Goal: Task Accomplishment & Management: Complete application form

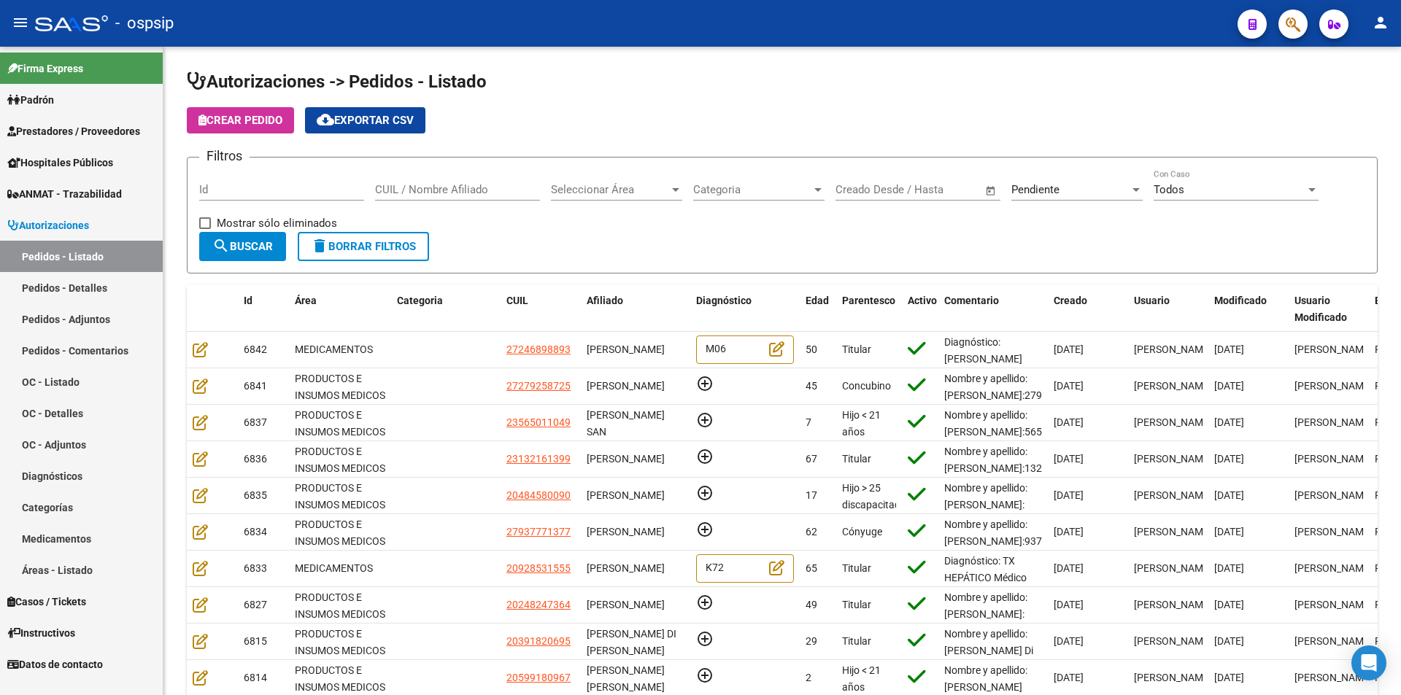
click at [66, 290] on link "Pedidos - Detalles" at bounding box center [81, 287] width 163 height 31
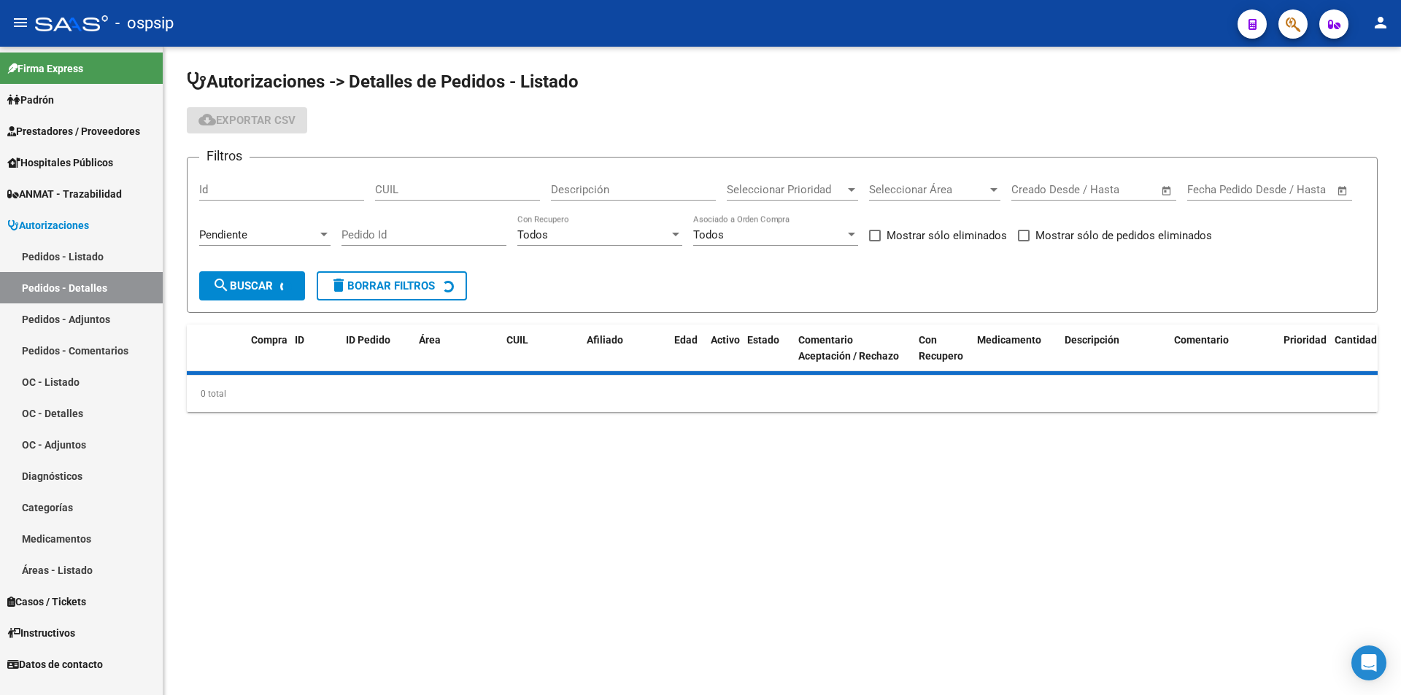
click at [77, 258] on link "Pedidos - Listado" at bounding box center [81, 256] width 163 height 31
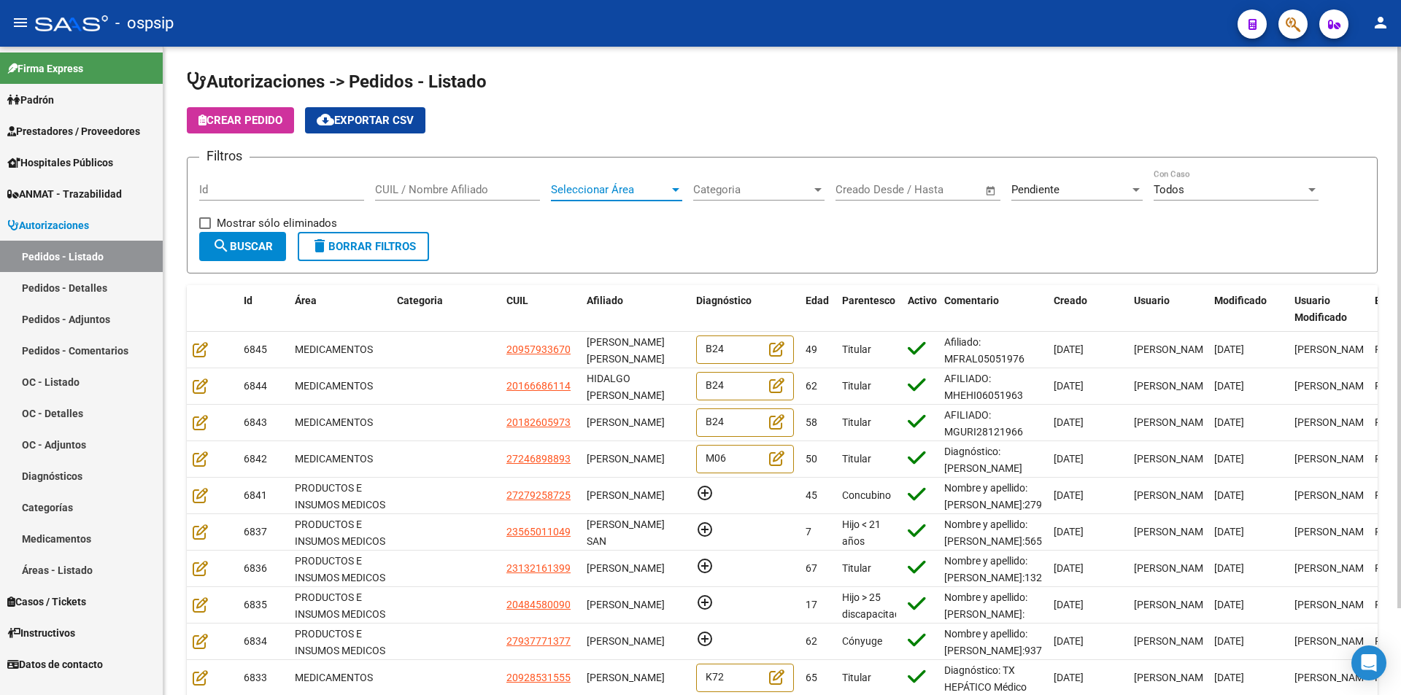
click at [654, 190] on span "Seleccionar Área" at bounding box center [610, 189] width 118 height 13
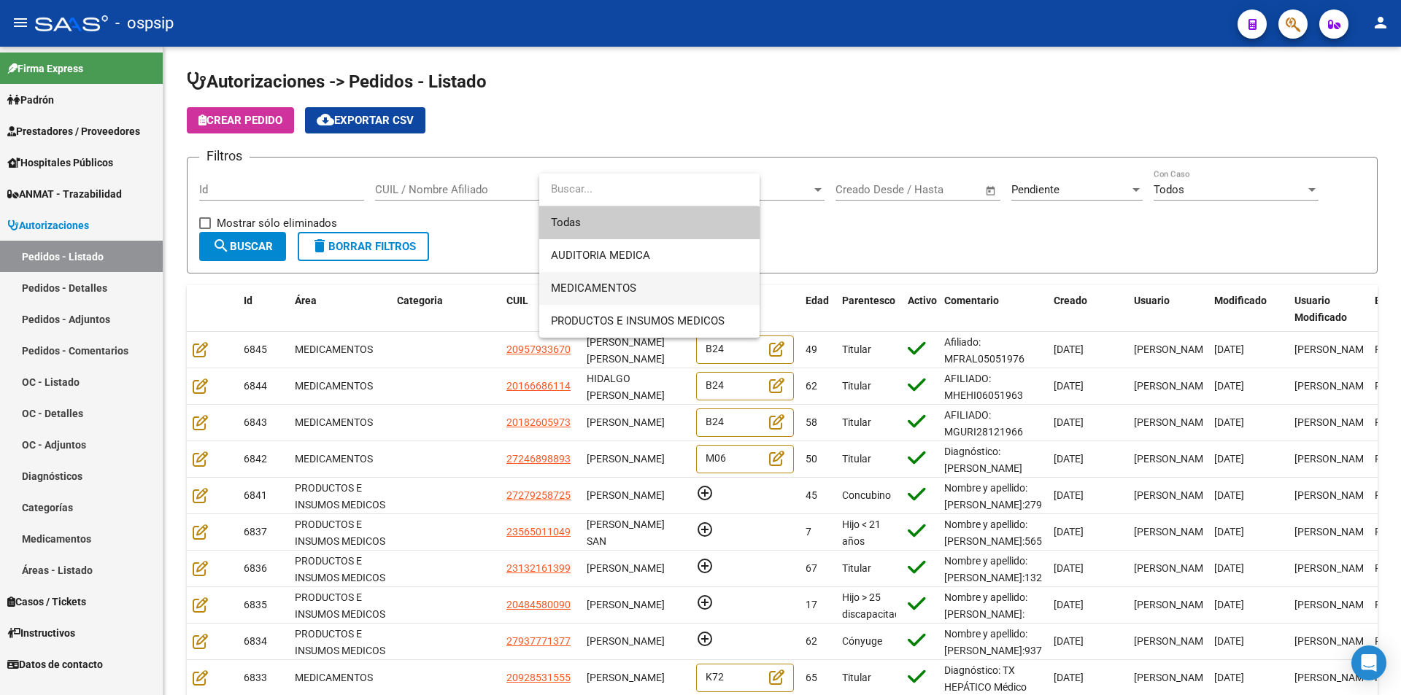
click at [609, 277] on span "MEDICAMENTOS" at bounding box center [649, 288] width 197 height 33
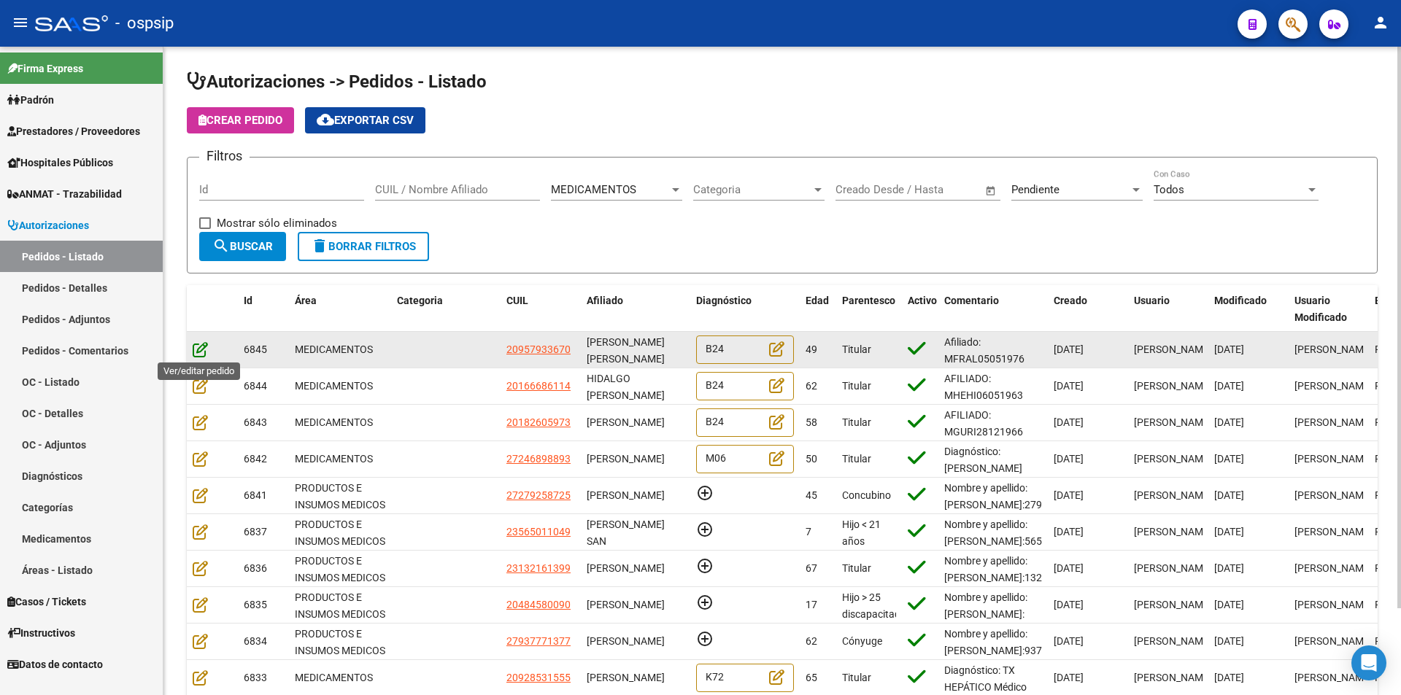
click at [198, 346] on icon at bounding box center [200, 349] width 15 height 16
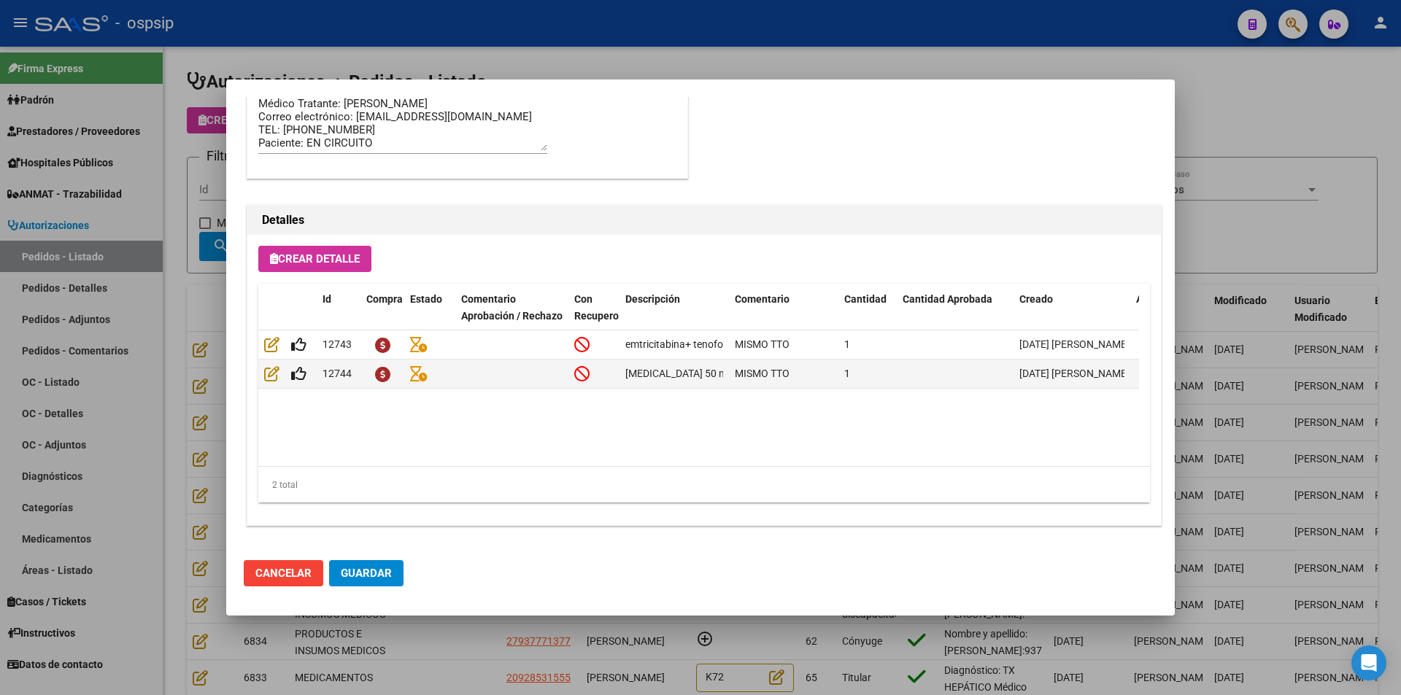
scroll to position [933, 0]
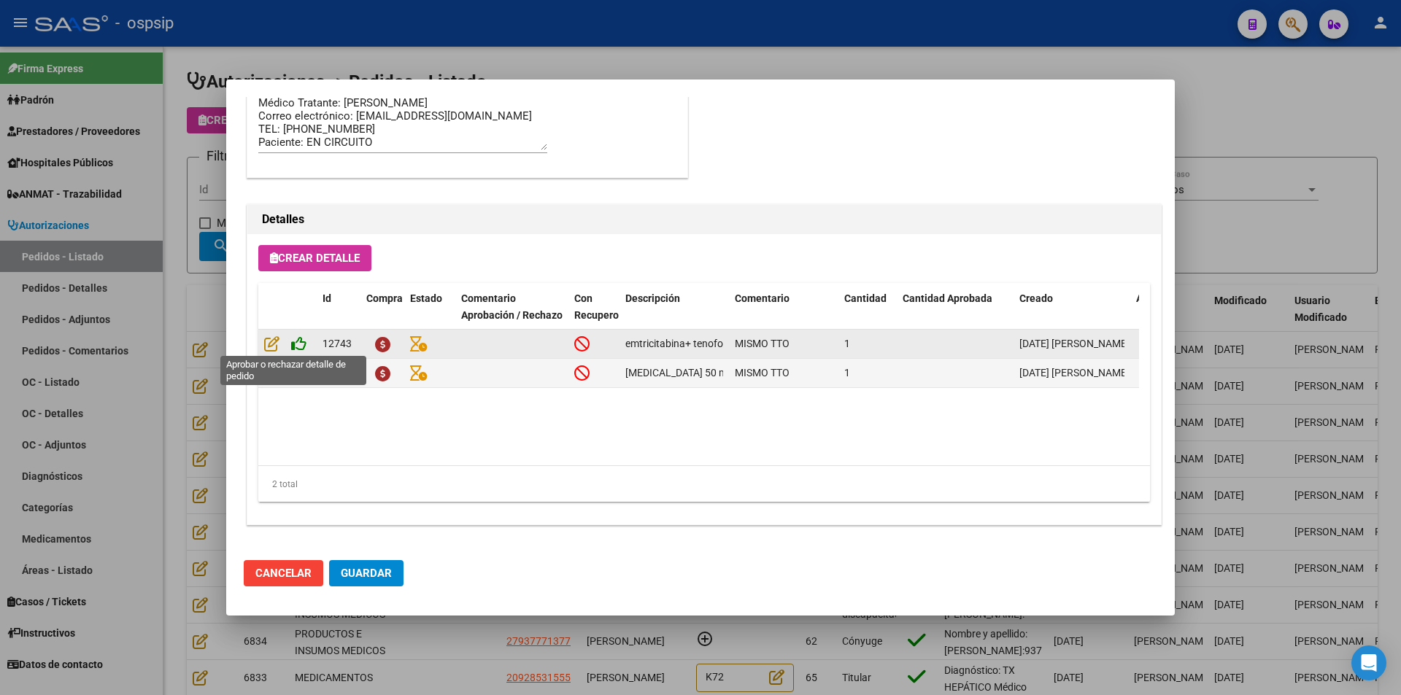
click at [298, 341] on icon at bounding box center [298, 344] width 15 height 16
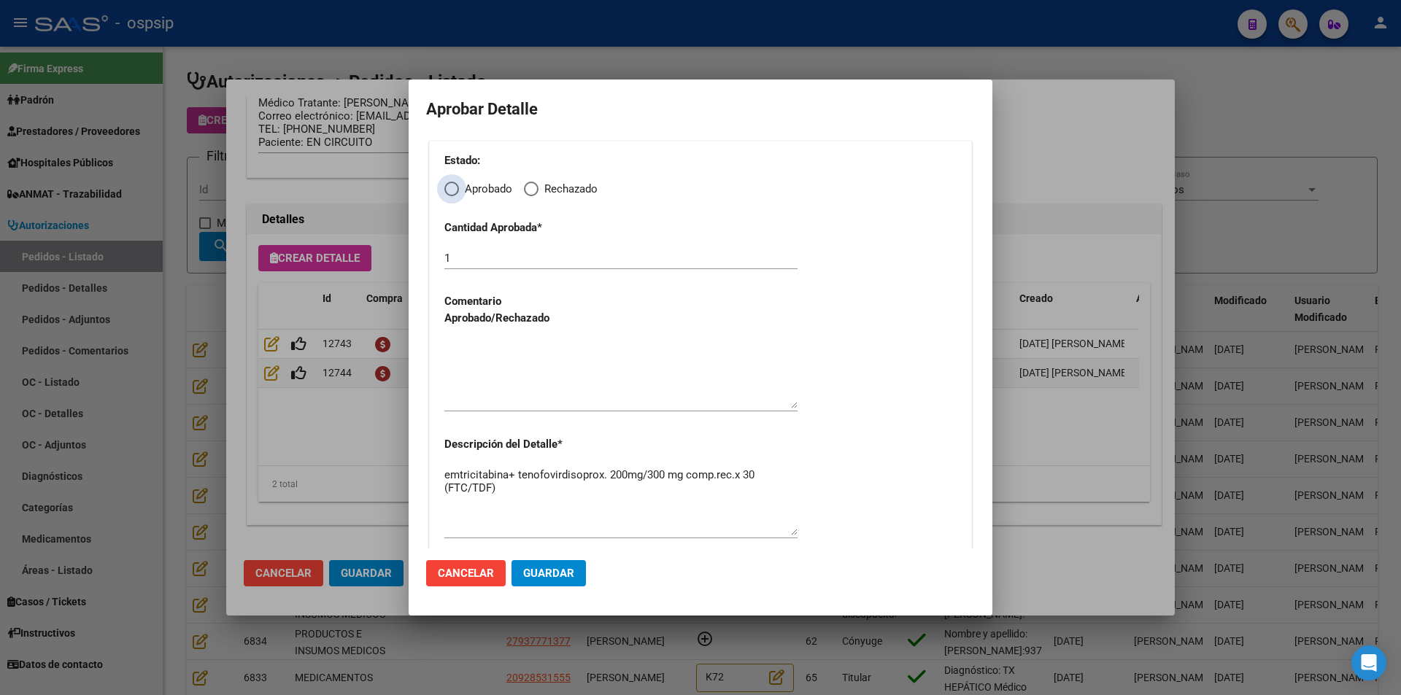
drag, startPoint x: 449, startPoint y: 188, endPoint x: 455, endPoint y: 202, distance: 15.5
click at [450, 187] on span "Elija una opción" at bounding box center [451, 189] width 15 height 15
click at [450, 187] on input "Aprobado" at bounding box center [451, 189] width 15 height 15
radio input "true"
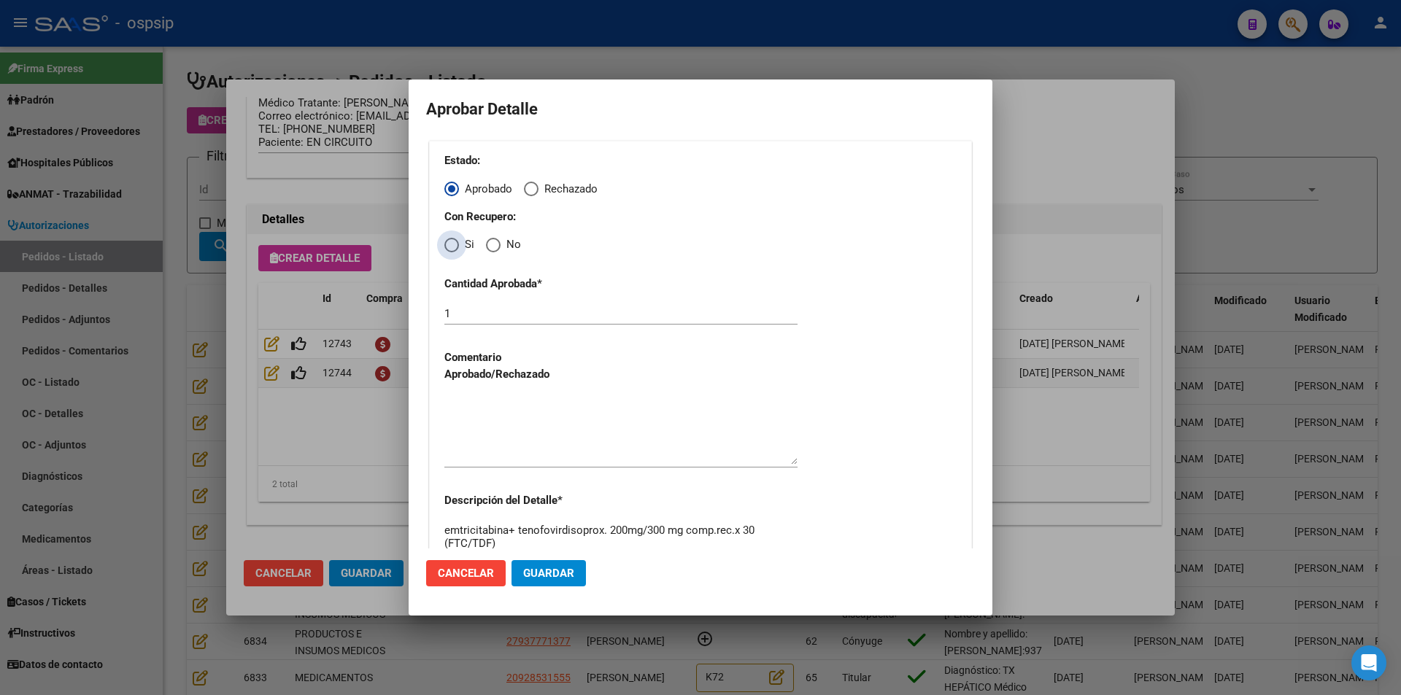
drag, startPoint x: 447, startPoint y: 245, endPoint x: 453, endPoint y: 282, distance: 36.9
click at [447, 255] on div "Estado: Aprobado Rechazado Con Recupero: Si No Cantidad Aprobada * 1 Comentario…" at bounding box center [700, 375] width 543 height 468
click at [451, 240] on span "Elija una opción" at bounding box center [451, 245] width 15 height 15
click at [451, 240] on input "Si" at bounding box center [451, 245] width 15 height 15
radio input "true"
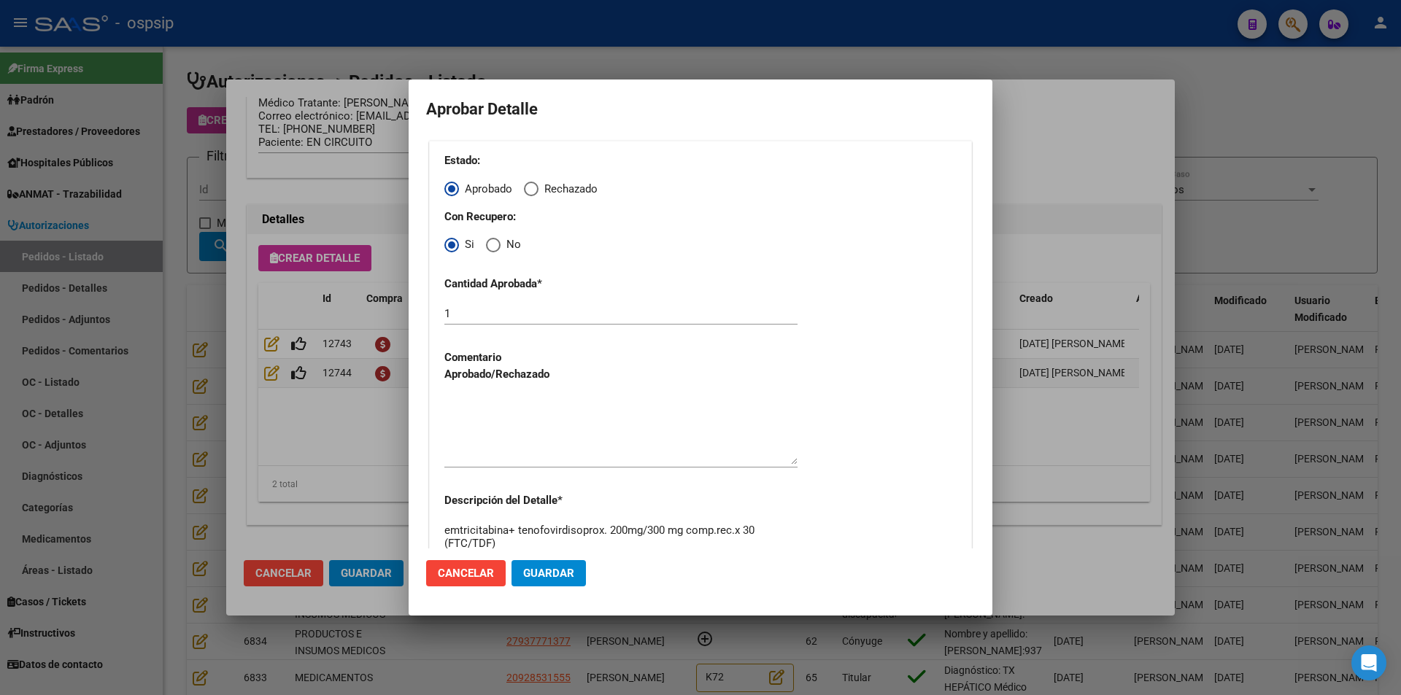
click at [508, 416] on textarea at bounding box center [620, 430] width 353 height 69
click at [533, 572] on span "Guardar" at bounding box center [548, 573] width 51 height 13
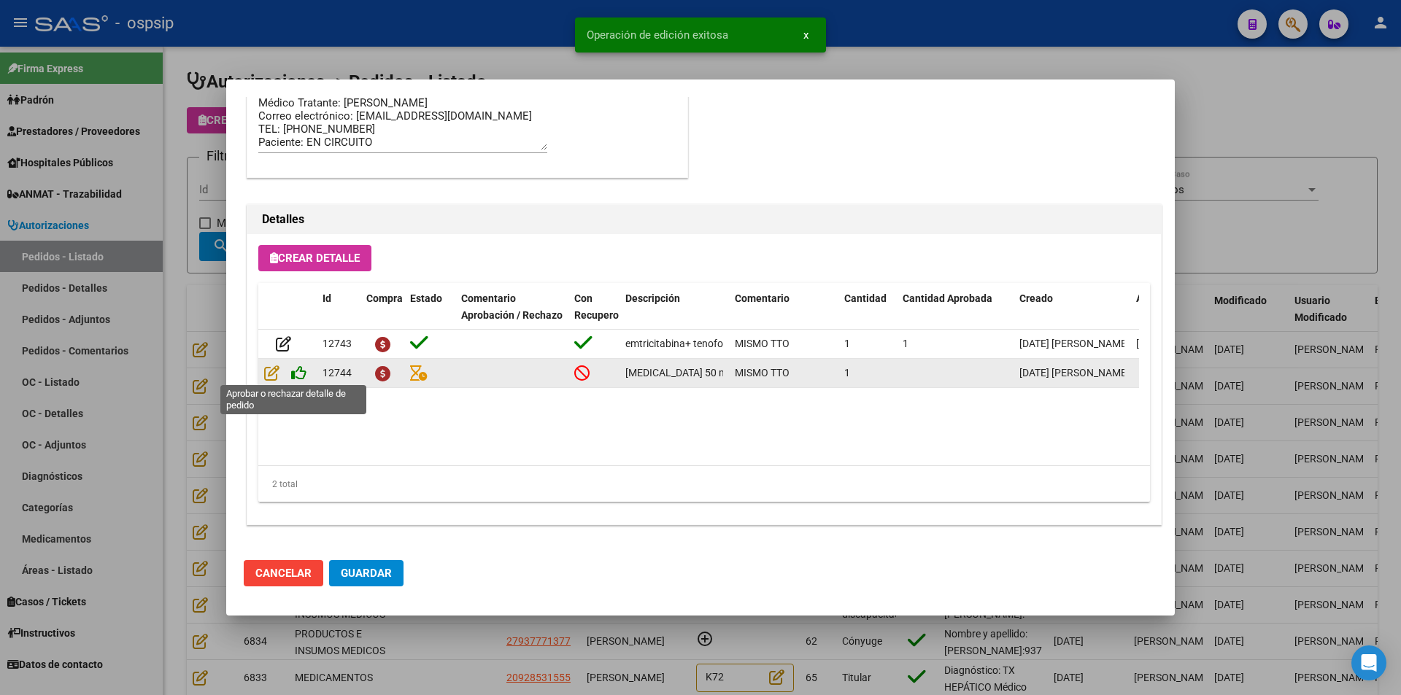
click at [298, 377] on icon at bounding box center [298, 373] width 15 height 16
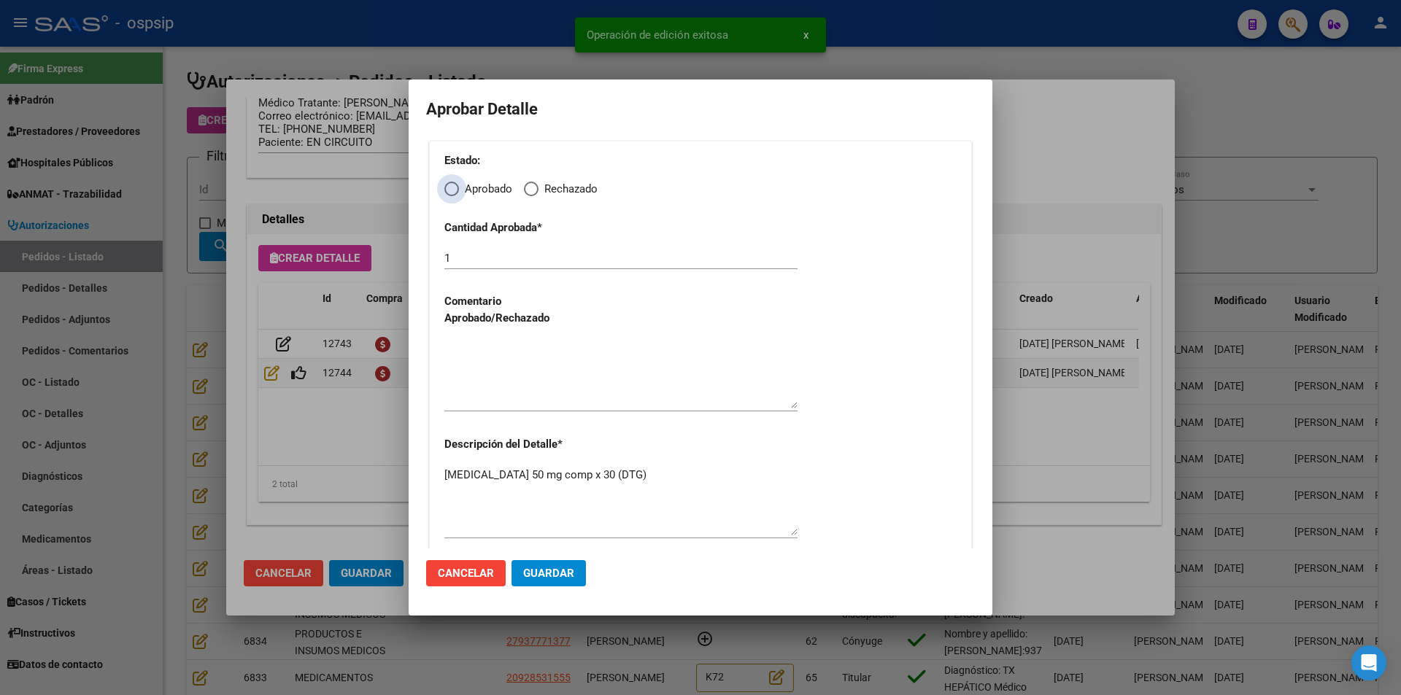
drag, startPoint x: 452, startPoint y: 190, endPoint x: 457, endPoint y: 206, distance: 16.2
click at [452, 190] on span "Elija una opción" at bounding box center [451, 189] width 15 height 15
click at [452, 190] on input "Aprobado" at bounding box center [451, 189] width 15 height 15
radio input "true"
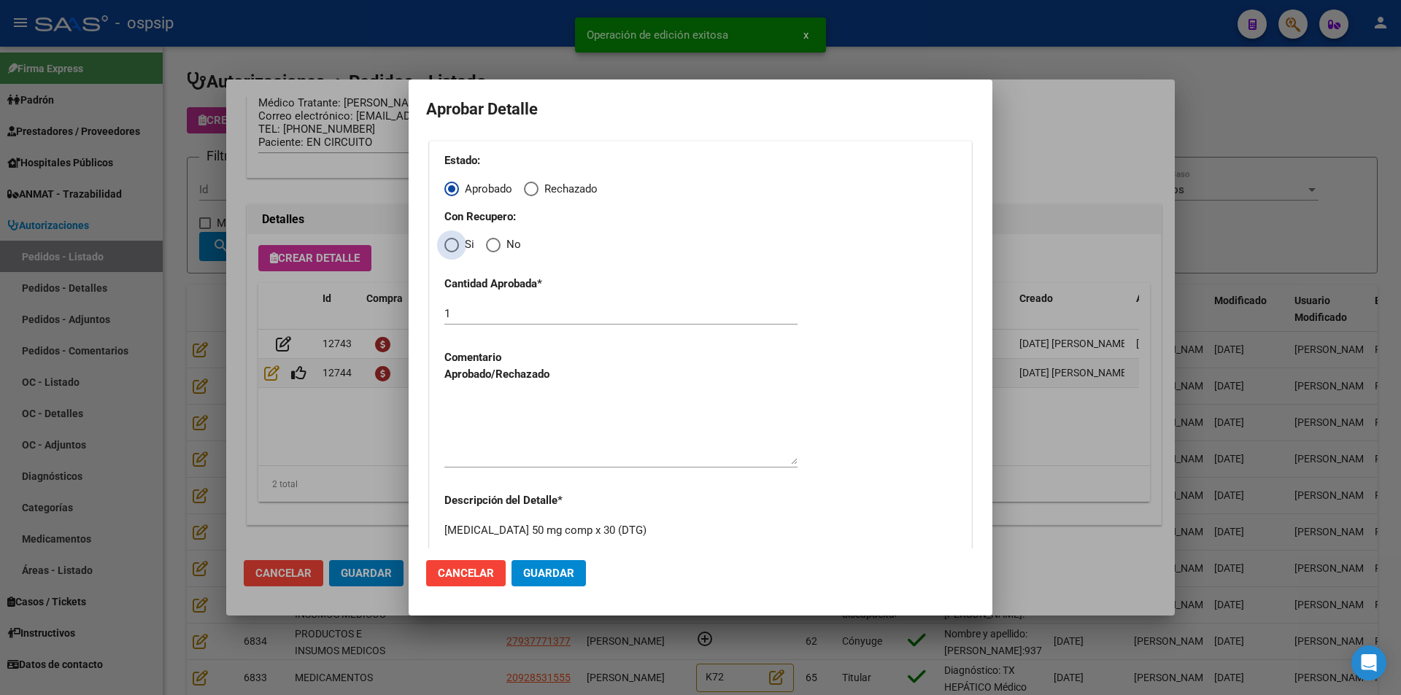
click at [455, 243] on span "Elija una opción" at bounding box center [451, 245] width 15 height 15
click at [455, 243] on input "Si" at bounding box center [451, 245] width 15 height 15
radio input "true"
click at [493, 425] on textarea at bounding box center [620, 430] width 353 height 69
click at [526, 574] on span "Guardar" at bounding box center [548, 573] width 51 height 13
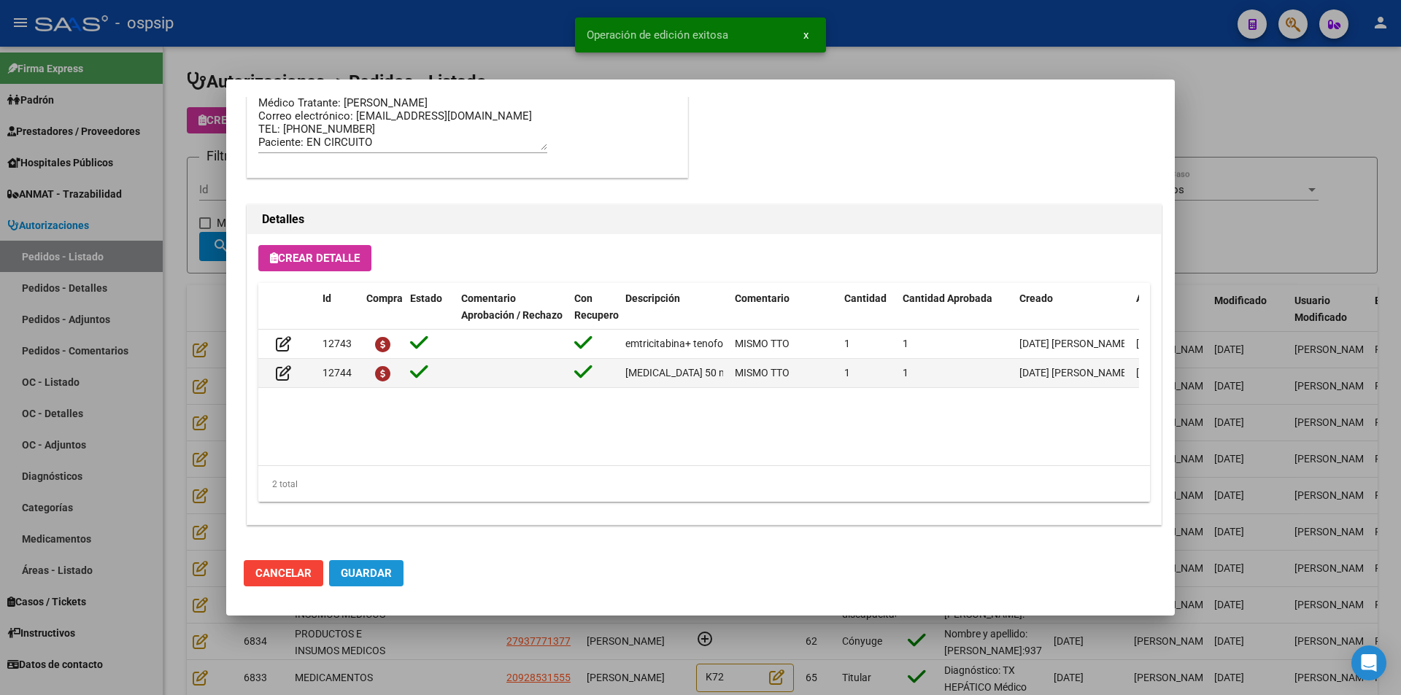
click at [373, 574] on span "Guardar" at bounding box center [366, 573] width 51 height 13
click at [421, 648] on div at bounding box center [700, 347] width 1401 height 695
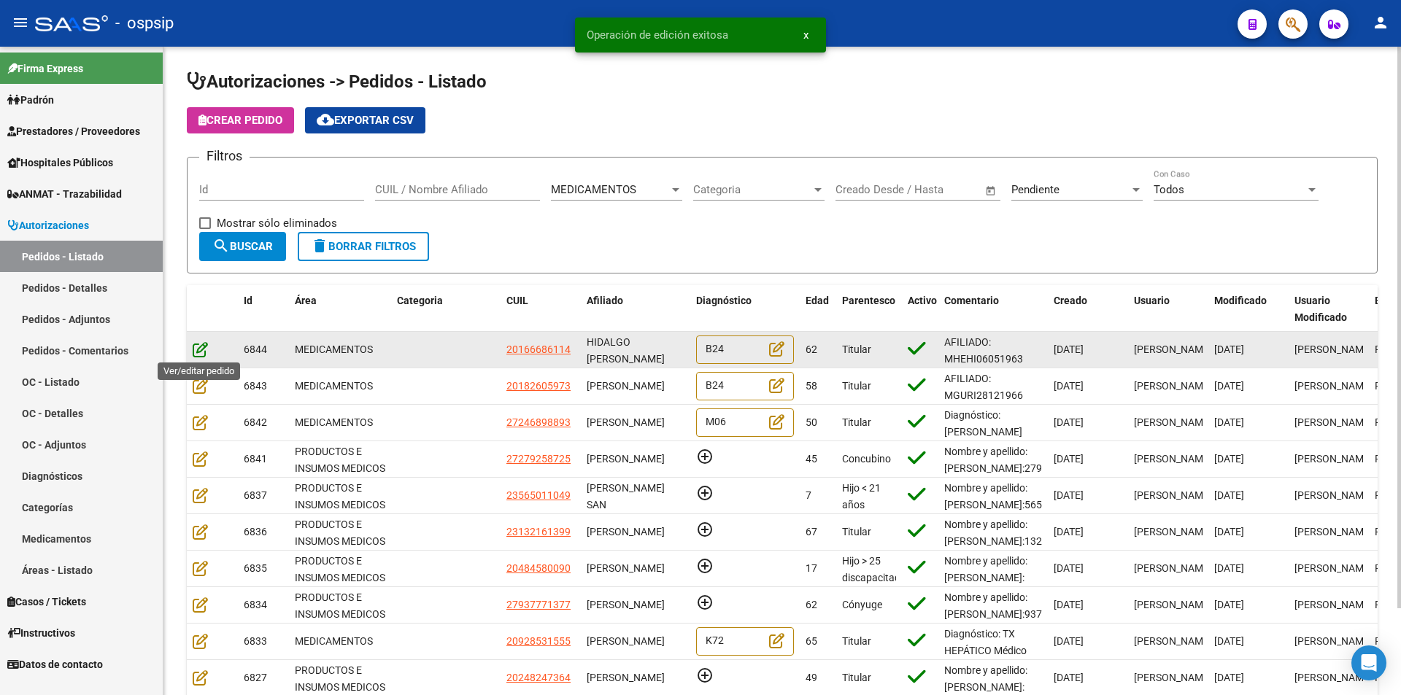
click at [199, 343] on icon at bounding box center [200, 349] width 15 height 16
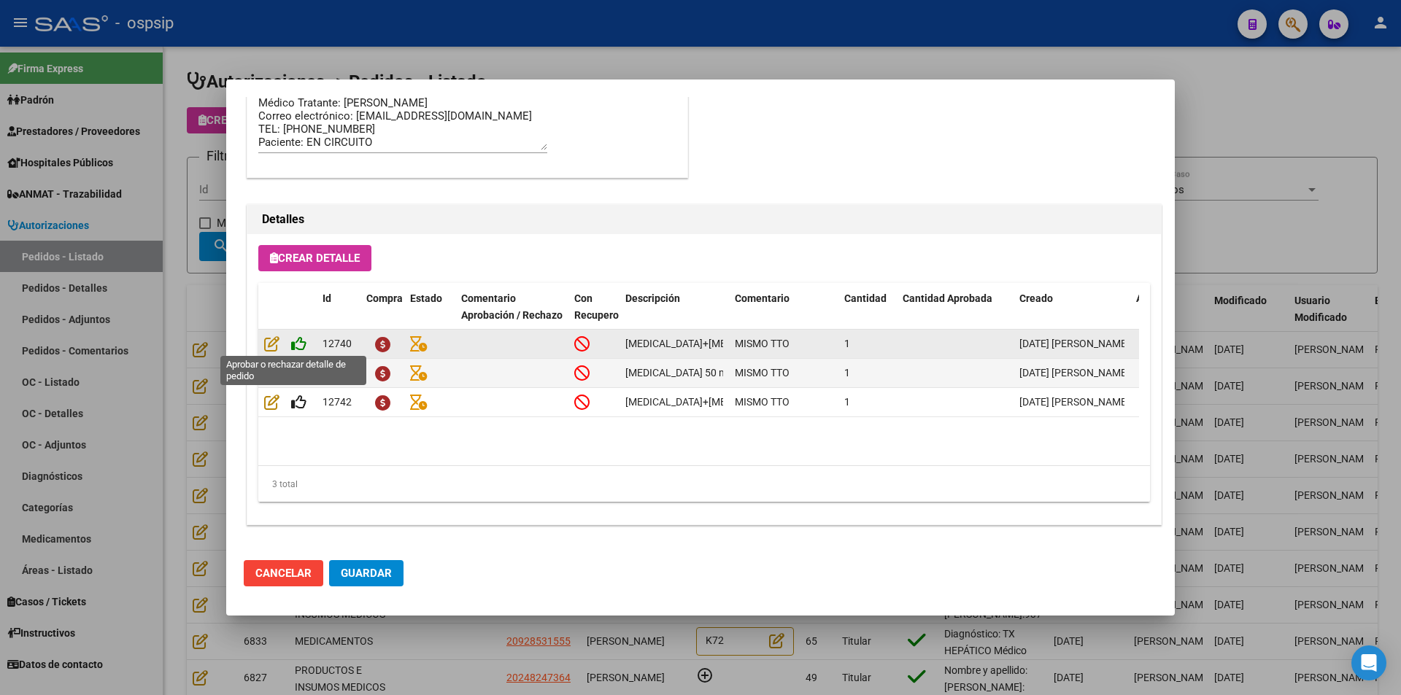
click at [293, 346] on icon at bounding box center [298, 344] width 15 height 16
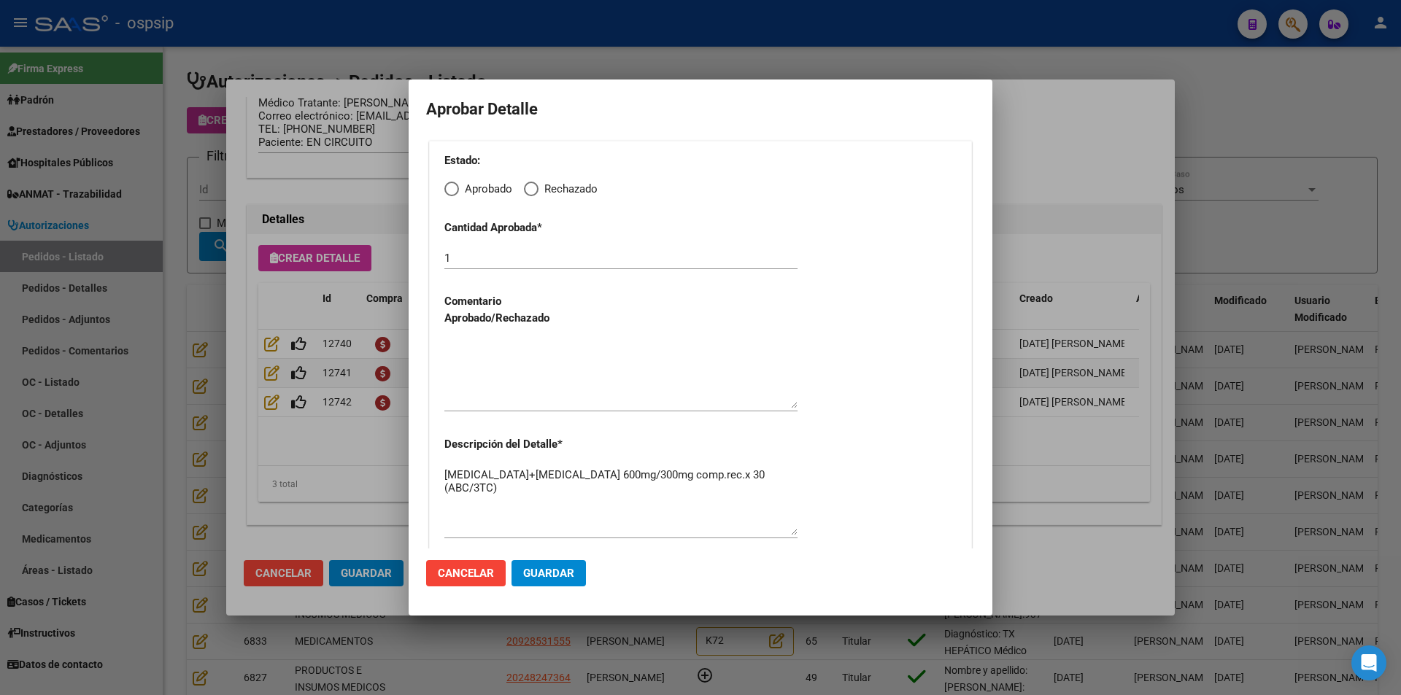
click at [452, 185] on span "Elija una opción" at bounding box center [451, 189] width 15 height 15
click at [452, 185] on input "Aprobado" at bounding box center [451, 189] width 15 height 15
radio input "true"
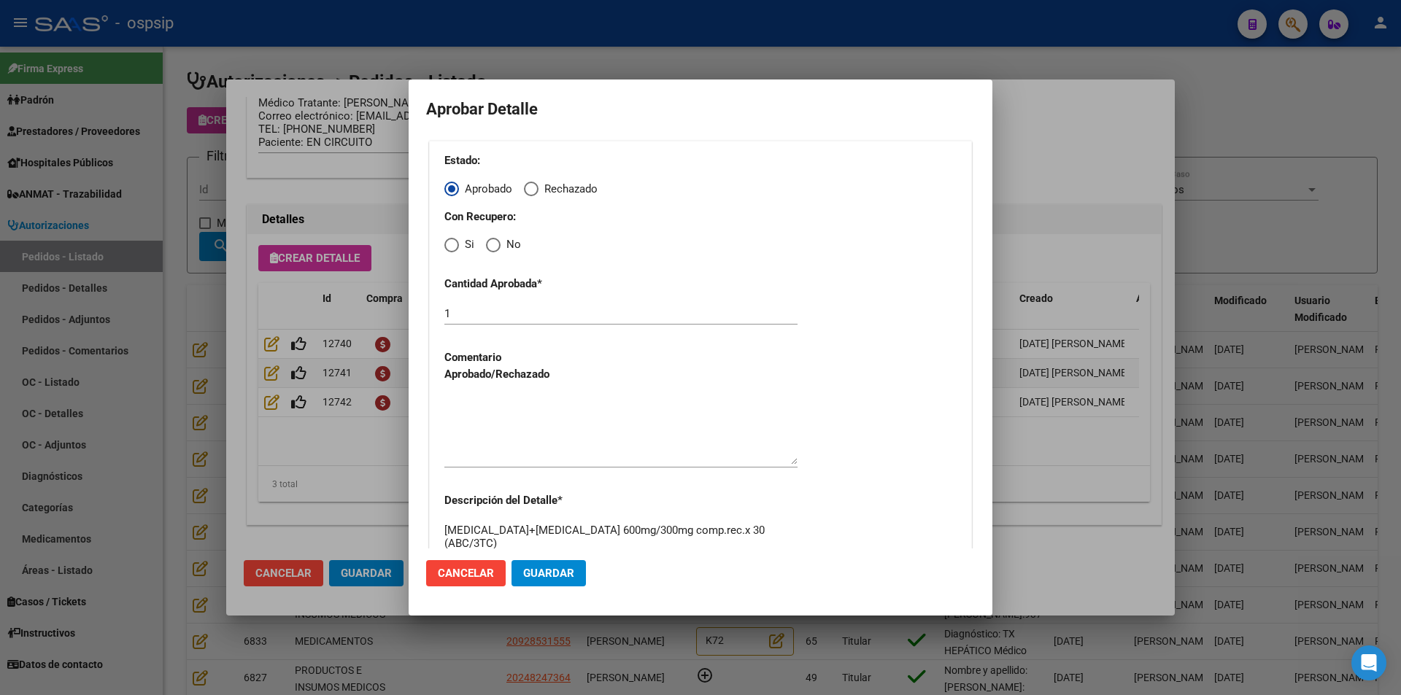
click at [446, 244] on span "Elija una opción" at bounding box center [451, 245] width 15 height 15
click at [446, 244] on input "Si" at bounding box center [451, 245] width 15 height 15
radio input "true"
click at [472, 428] on textarea at bounding box center [620, 430] width 353 height 69
click at [527, 570] on span "Guardar" at bounding box center [548, 573] width 51 height 13
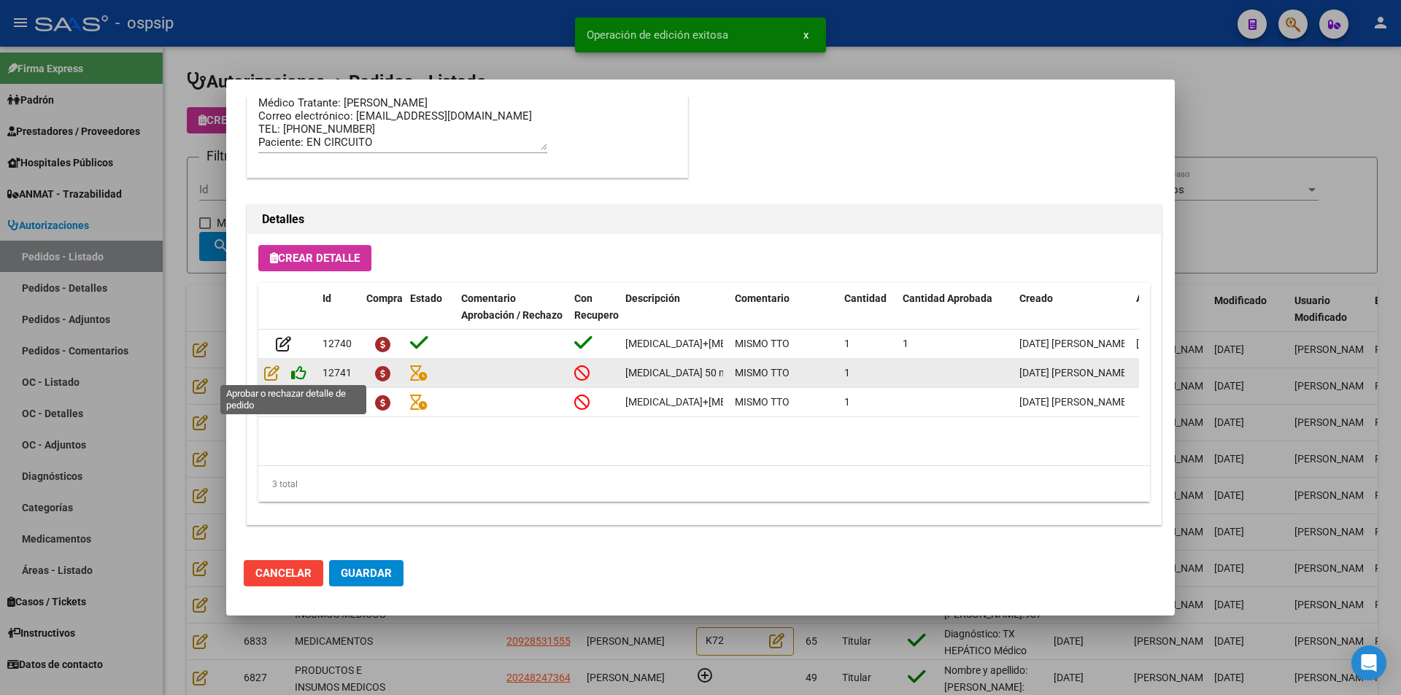
click at [301, 377] on icon at bounding box center [298, 373] width 15 height 16
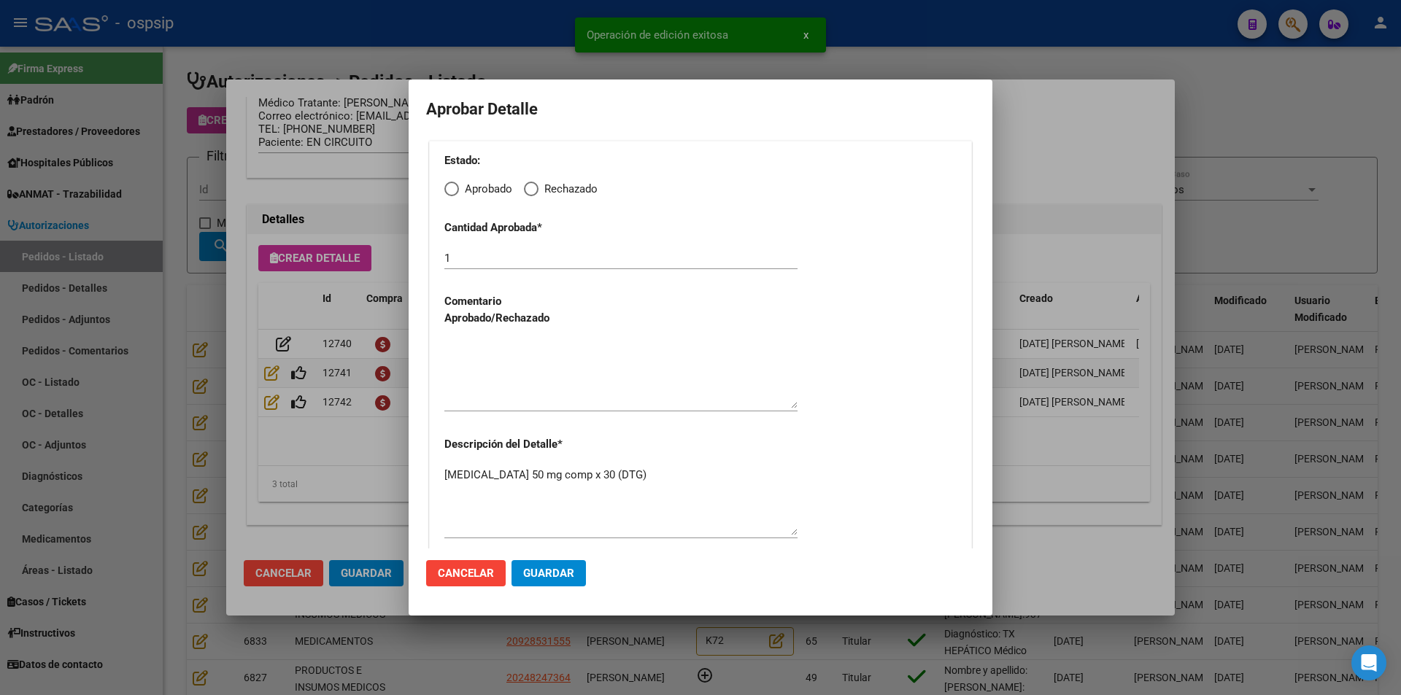
click at [450, 190] on span "Elija una opción" at bounding box center [451, 189] width 15 height 15
click at [450, 190] on input "Aprobado" at bounding box center [451, 189] width 15 height 15
radio input "true"
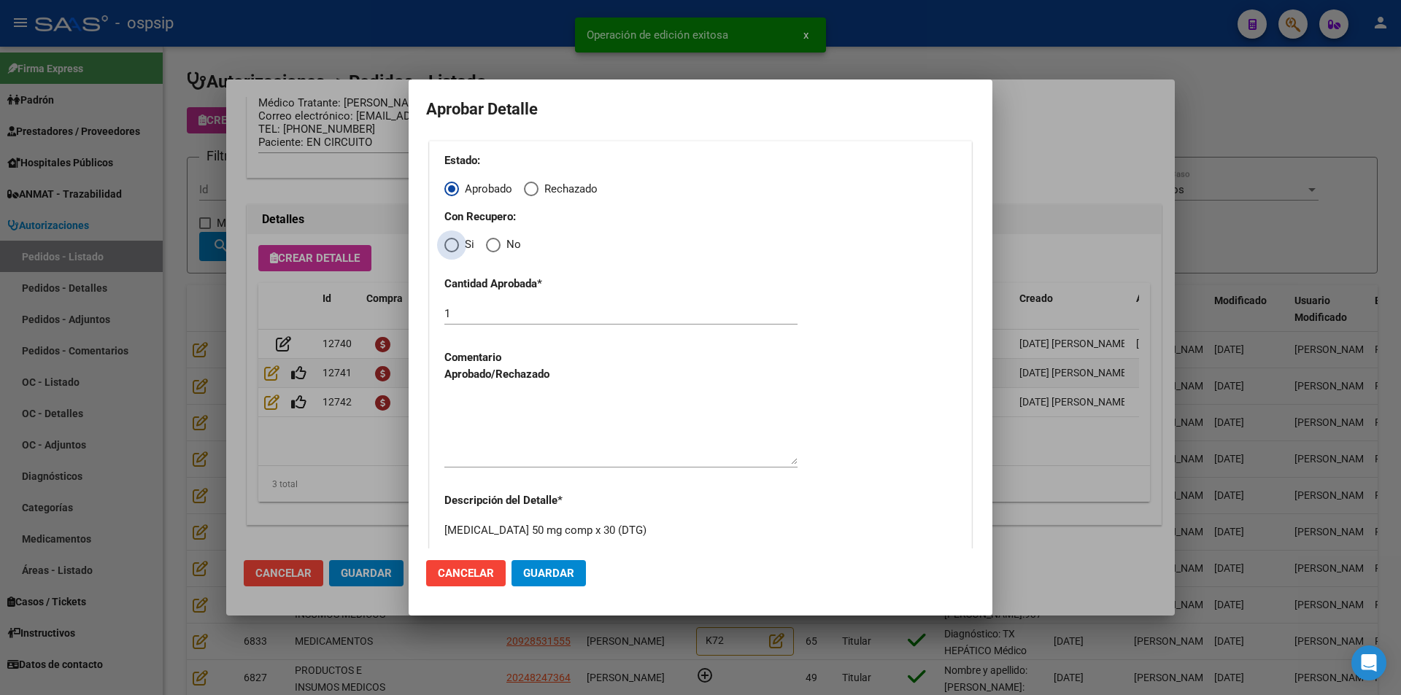
drag, startPoint x: 449, startPoint y: 246, endPoint x: 458, endPoint y: 286, distance: 41.1
click at [449, 247] on span "Elija una opción" at bounding box center [451, 245] width 15 height 15
click at [449, 247] on input "Si" at bounding box center [451, 245] width 15 height 15
radio input "true"
click at [487, 441] on textarea at bounding box center [620, 430] width 353 height 69
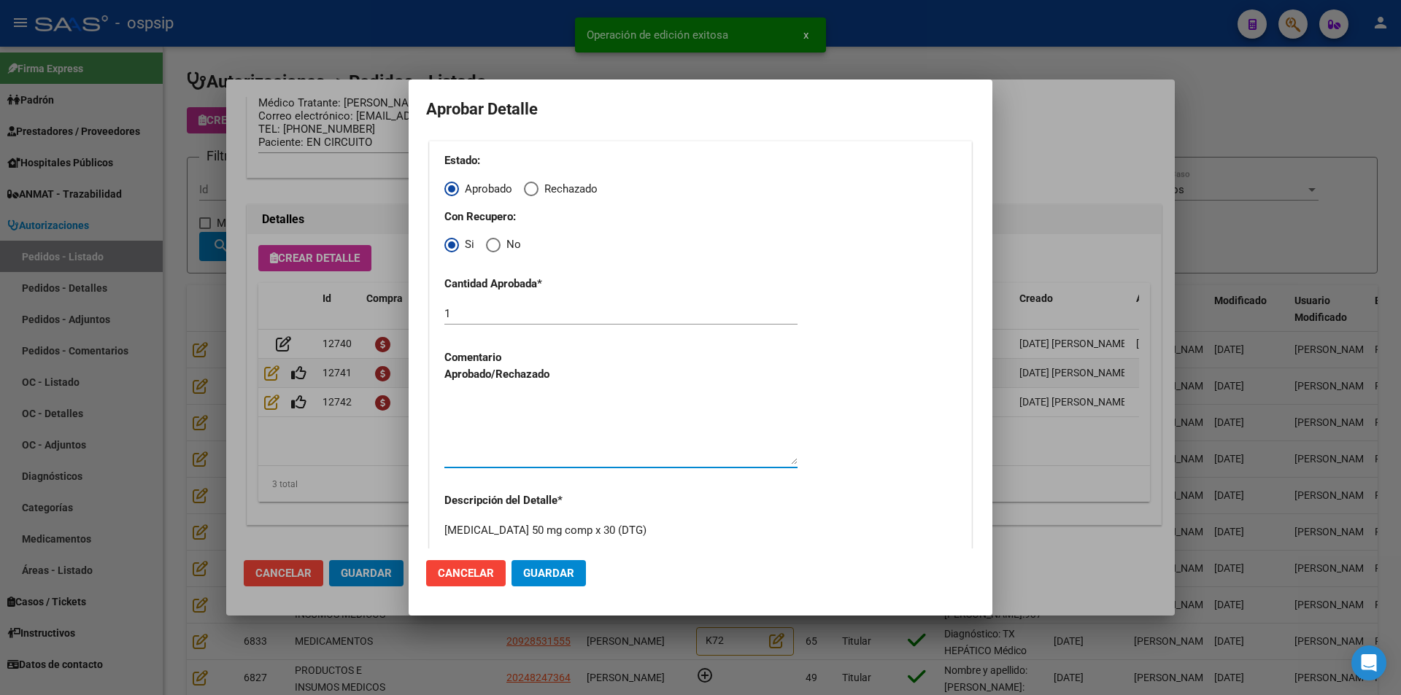
click at [531, 578] on span "Guardar" at bounding box center [548, 573] width 51 height 13
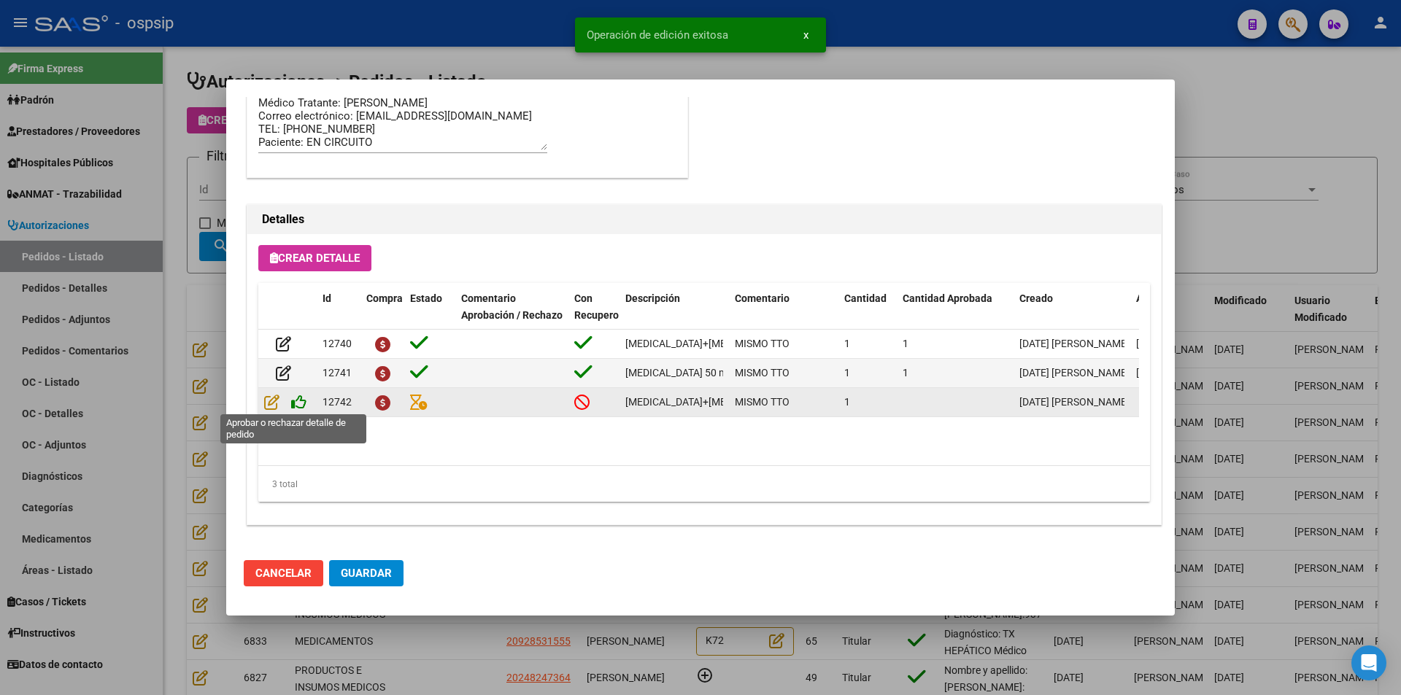
click at [297, 403] on icon at bounding box center [298, 402] width 15 height 16
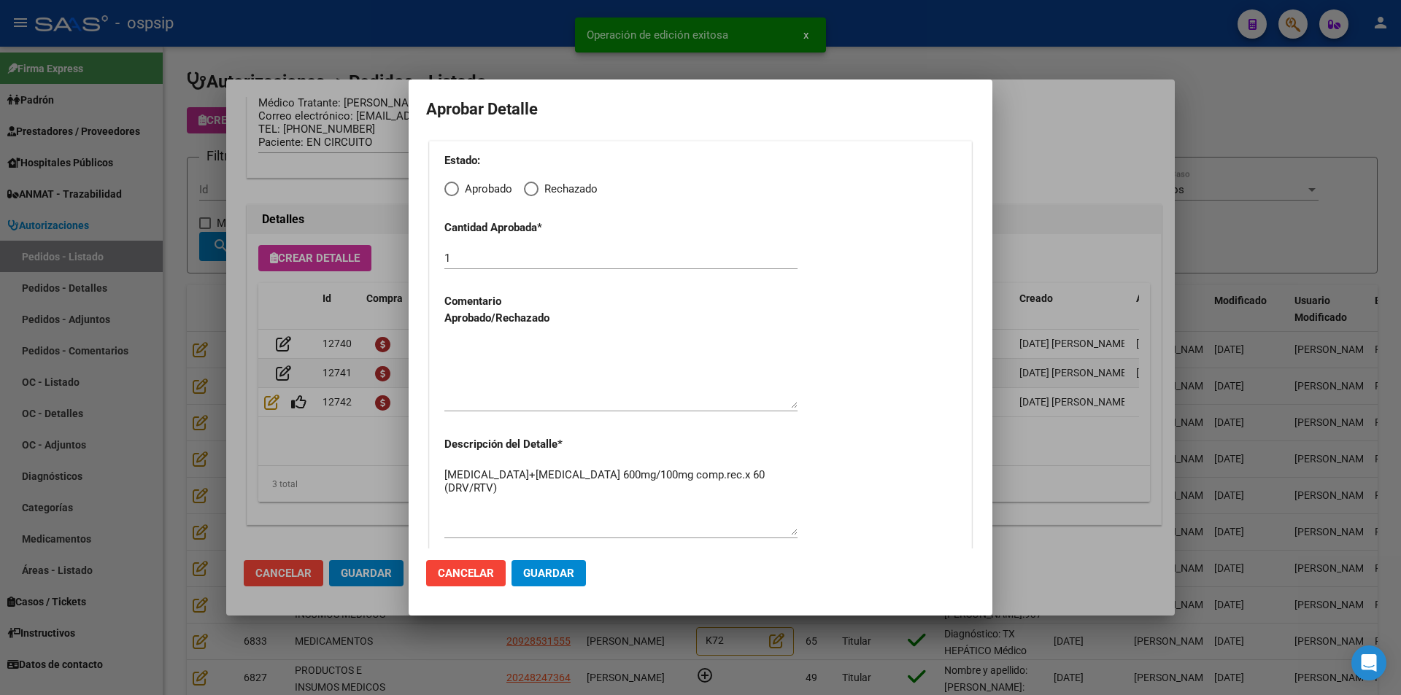
click at [453, 190] on span "Elija una opción" at bounding box center [451, 189] width 15 height 15
click at [453, 190] on input "Aprobado" at bounding box center [451, 189] width 15 height 15
radio input "true"
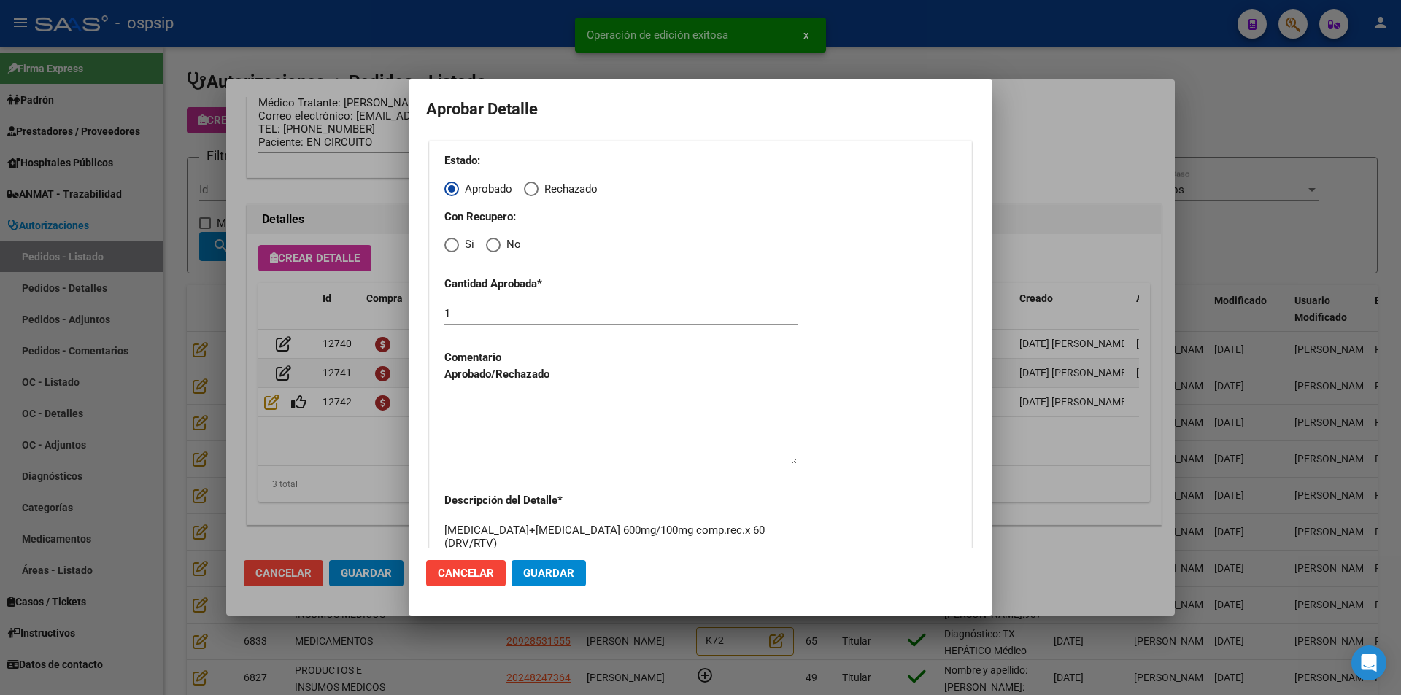
drag, startPoint x: 449, startPoint y: 244, endPoint x: 449, endPoint y: 285, distance: 40.9
click at [449, 247] on span "Elija una opción" at bounding box center [451, 245] width 15 height 15
click at [449, 247] on input "Si" at bounding box center [451, 245] width 15 height 15
radio input "true"
click at [479, 410] on textarea at bounding box center [620, 430] width 353 height 69
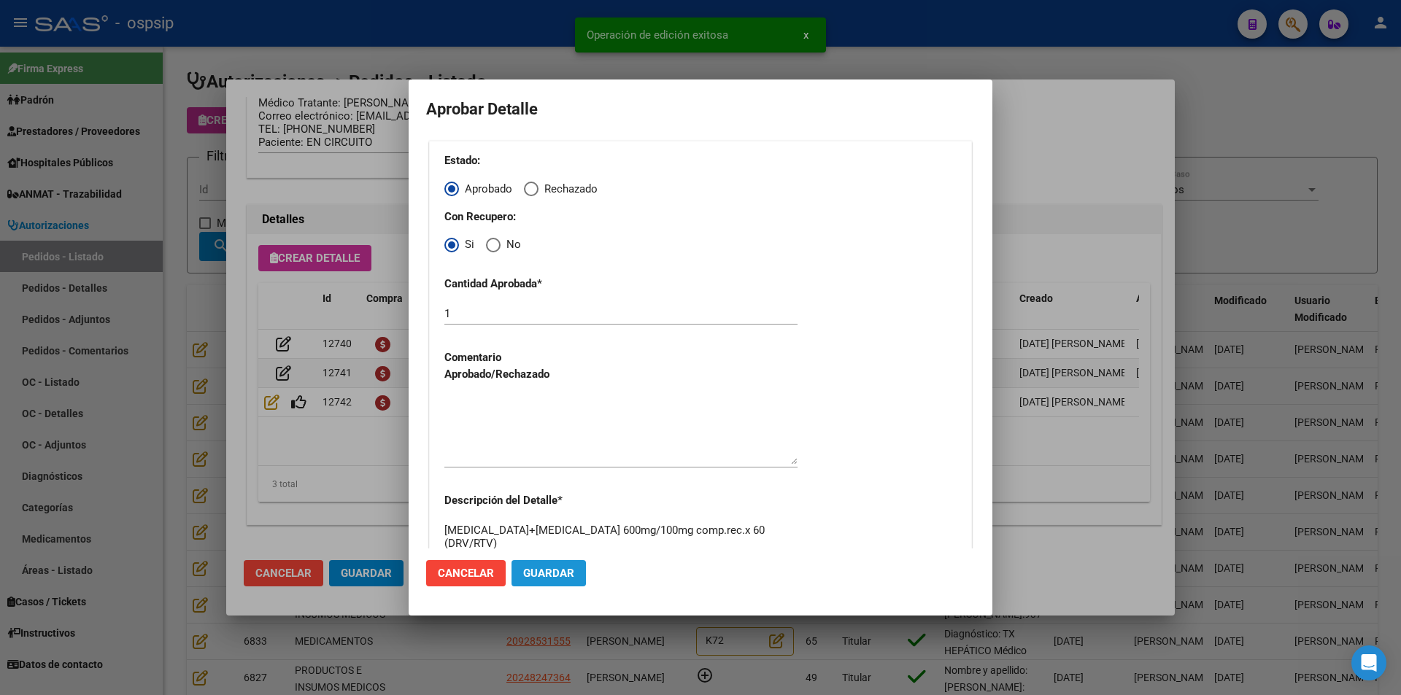
click at [531, 574] on span "Guardar" at bounding box center [548, 573] width 51 height 13
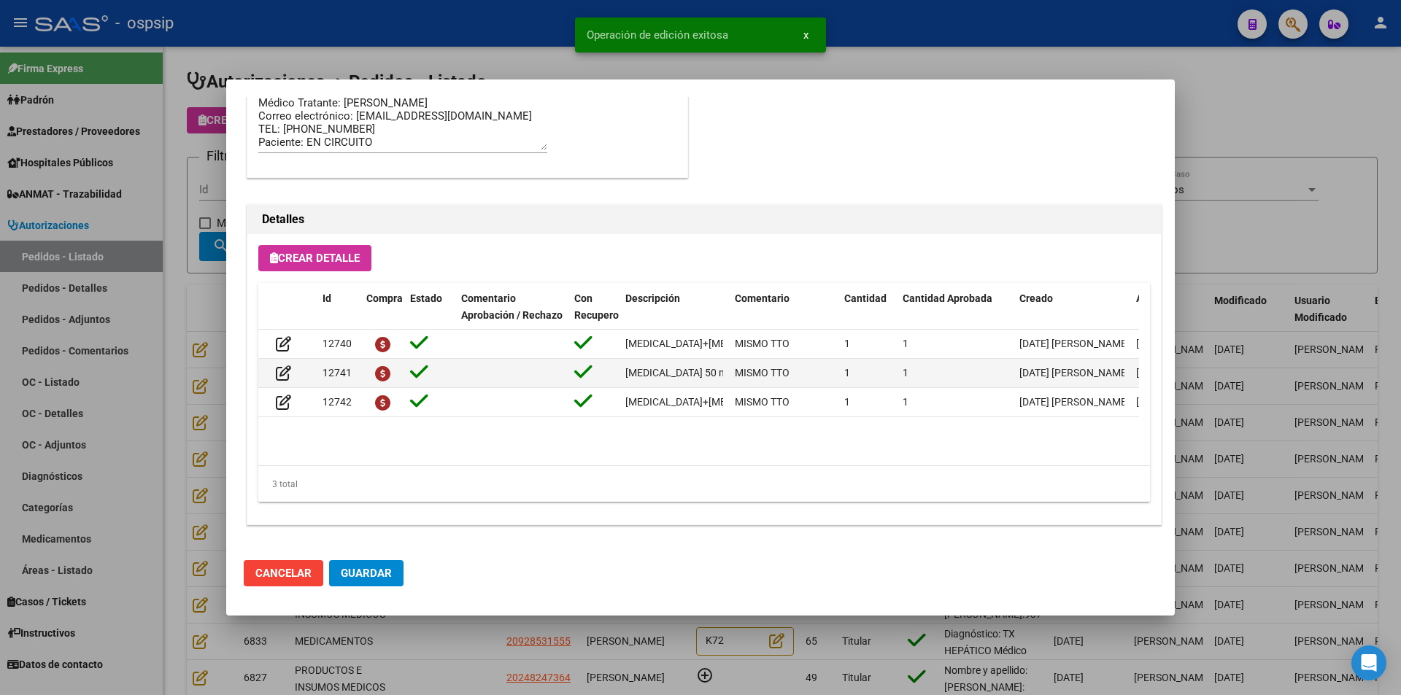
click at [377, 572] on span "Guardar" at bounding box center [366, 573] width 51 height 13
click at [430, 657] on div at bounding box center [700, 347] width 1401 height 695
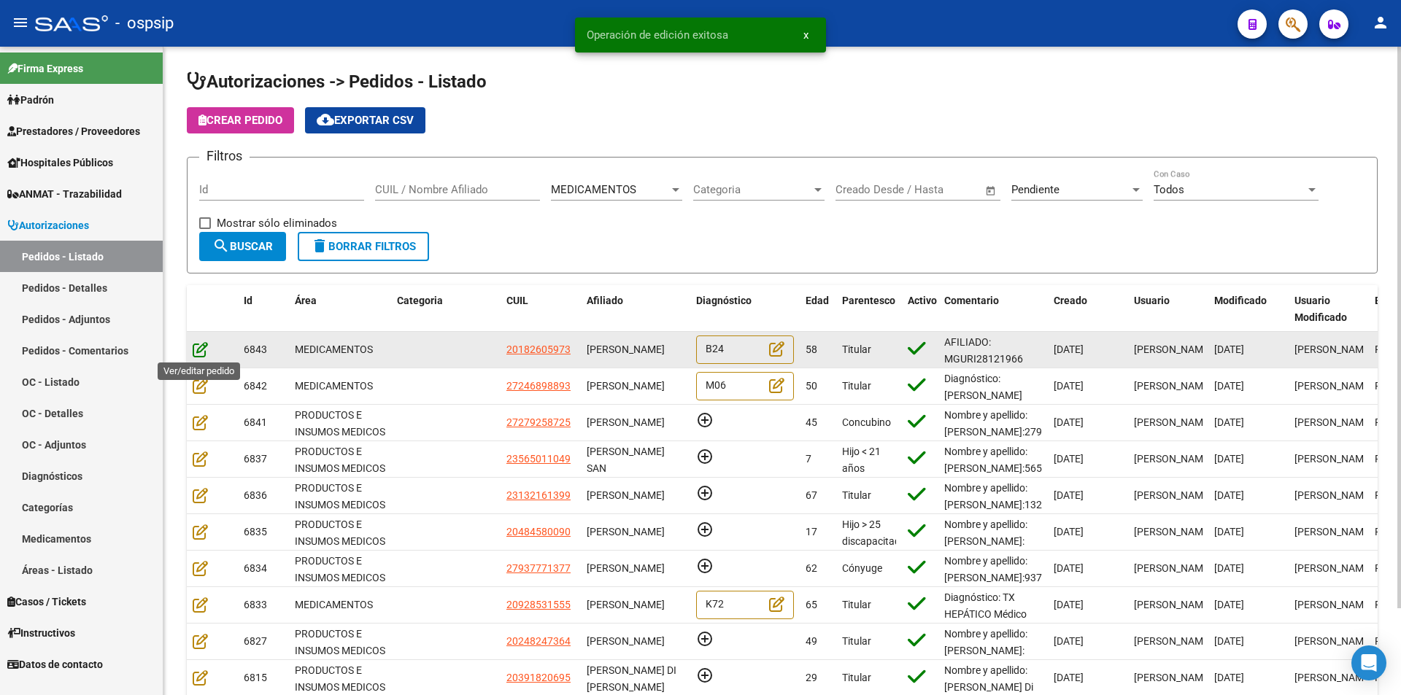
click at [197, 350] on icon at bounding box center [200, 349] width 15 height 16
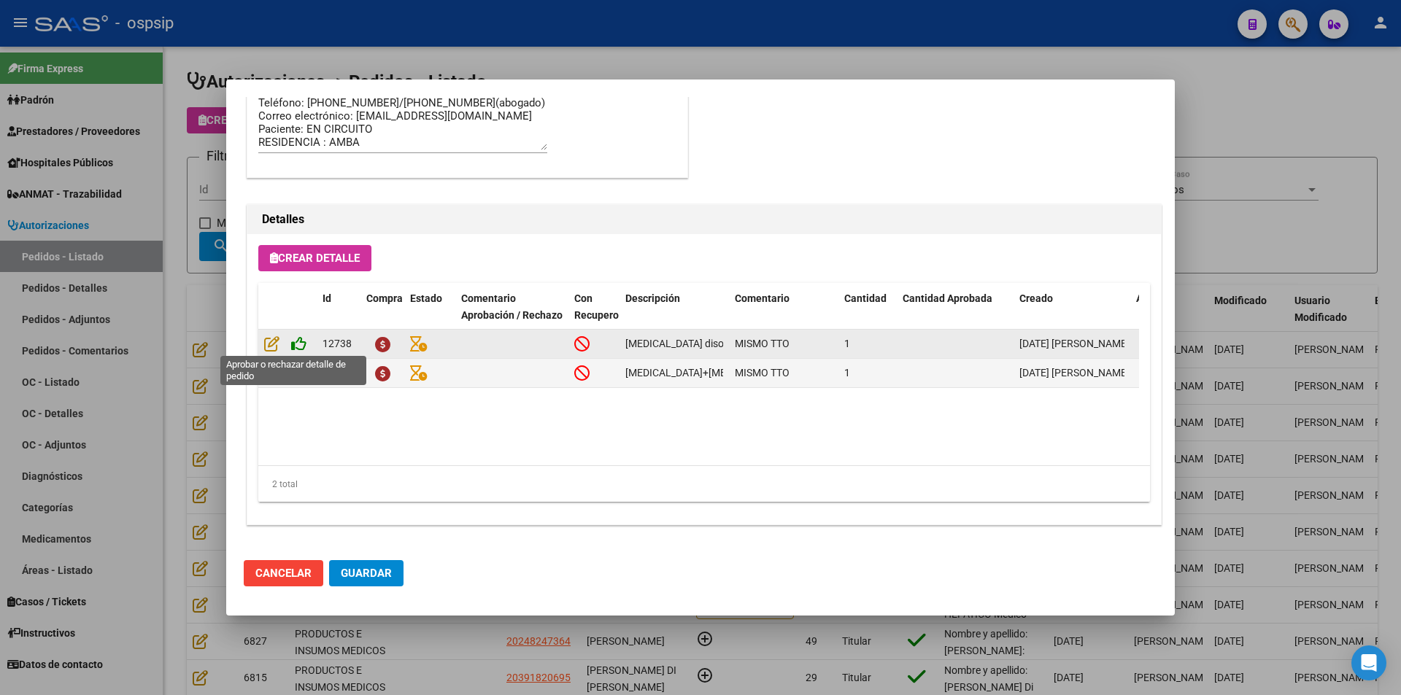
click at [300, 345] on icon at bounding box center [298, 344] width 15 height 16
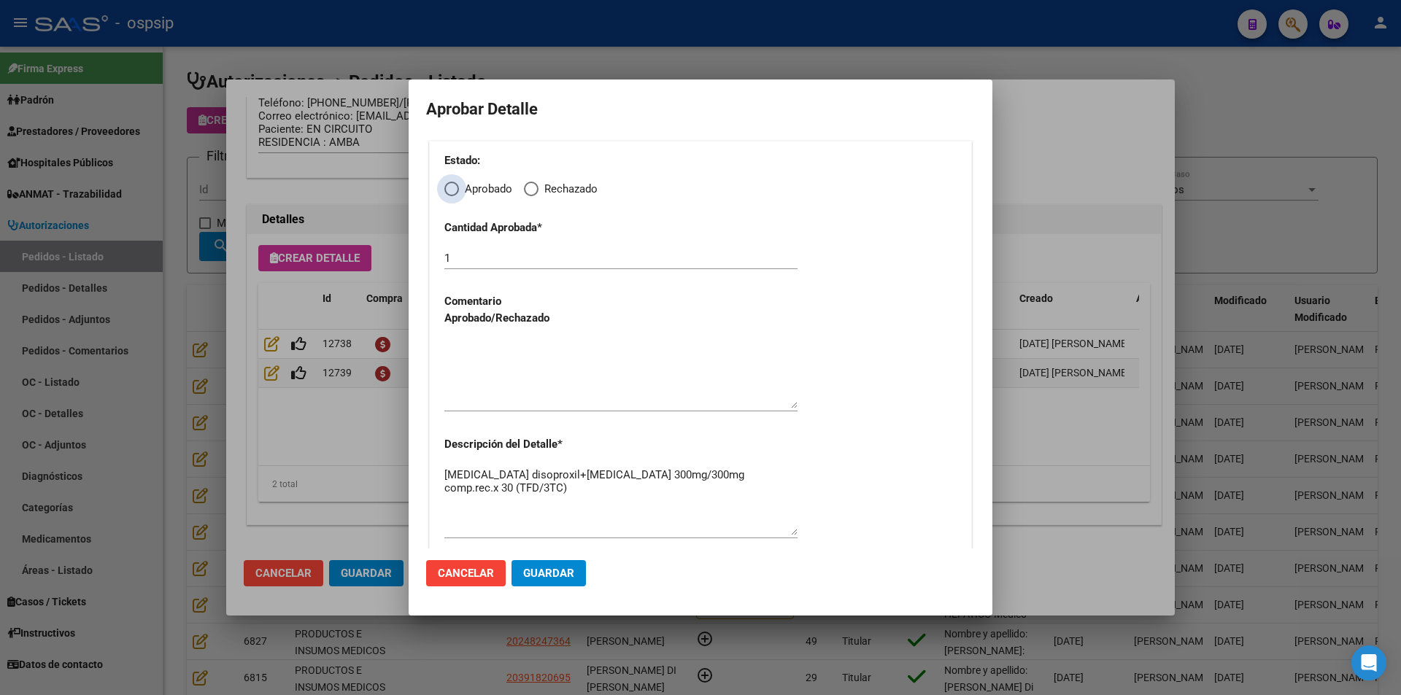
click at [456, 185] on span "Elija una opción" at bounding box center [451, 189] width 15 height 15
click at [456, 185] on input "Aprobado" at bounding box center [451, 189] width 15 height 15
radio input "true"
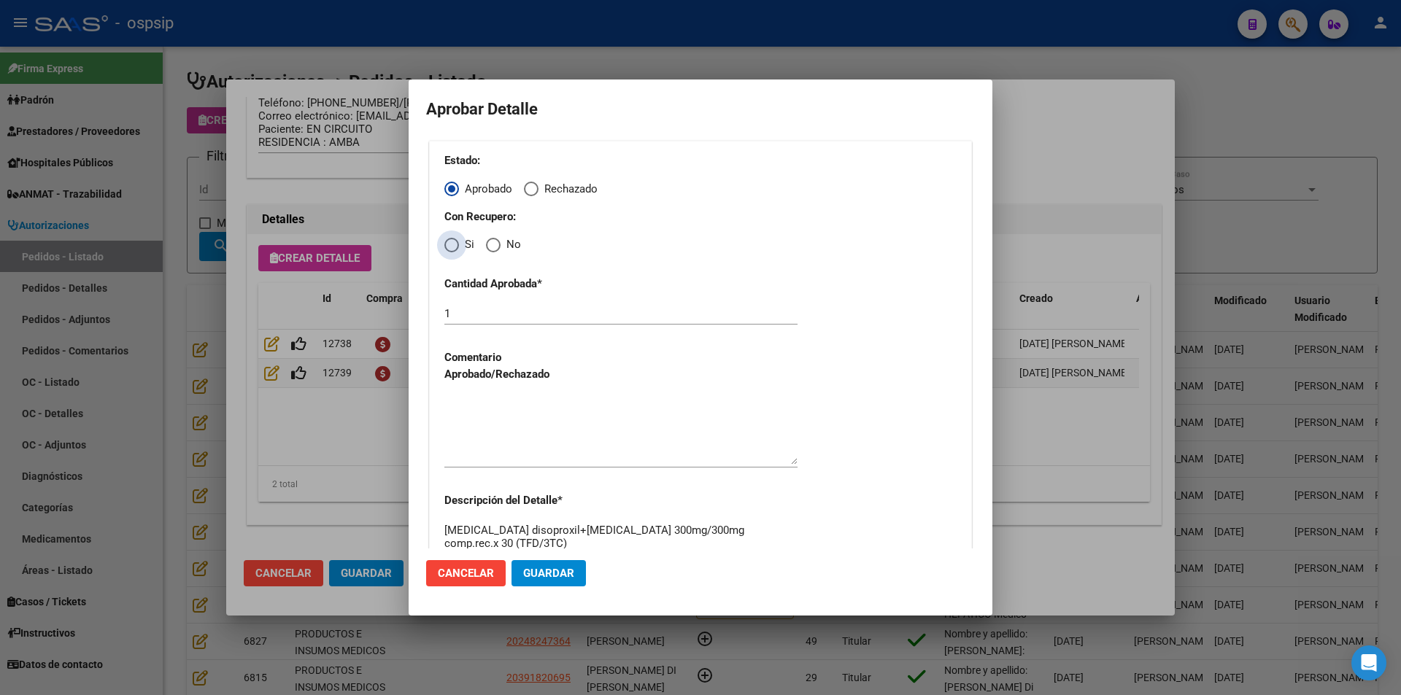
click at [452, 247] on span "Elija una opción" at bounding box center [451, 245] width 15 height 15
click at [452, 247] on input "Si" at bounding box center [451, 245] width 15 height 15
radio input "true"
click at [503, 430] on textarea at bounding box center [620, 430] width 353 height 69
click at [533, 566] on button "Guardar" at bounding box center [548, 573] width 74 height 26
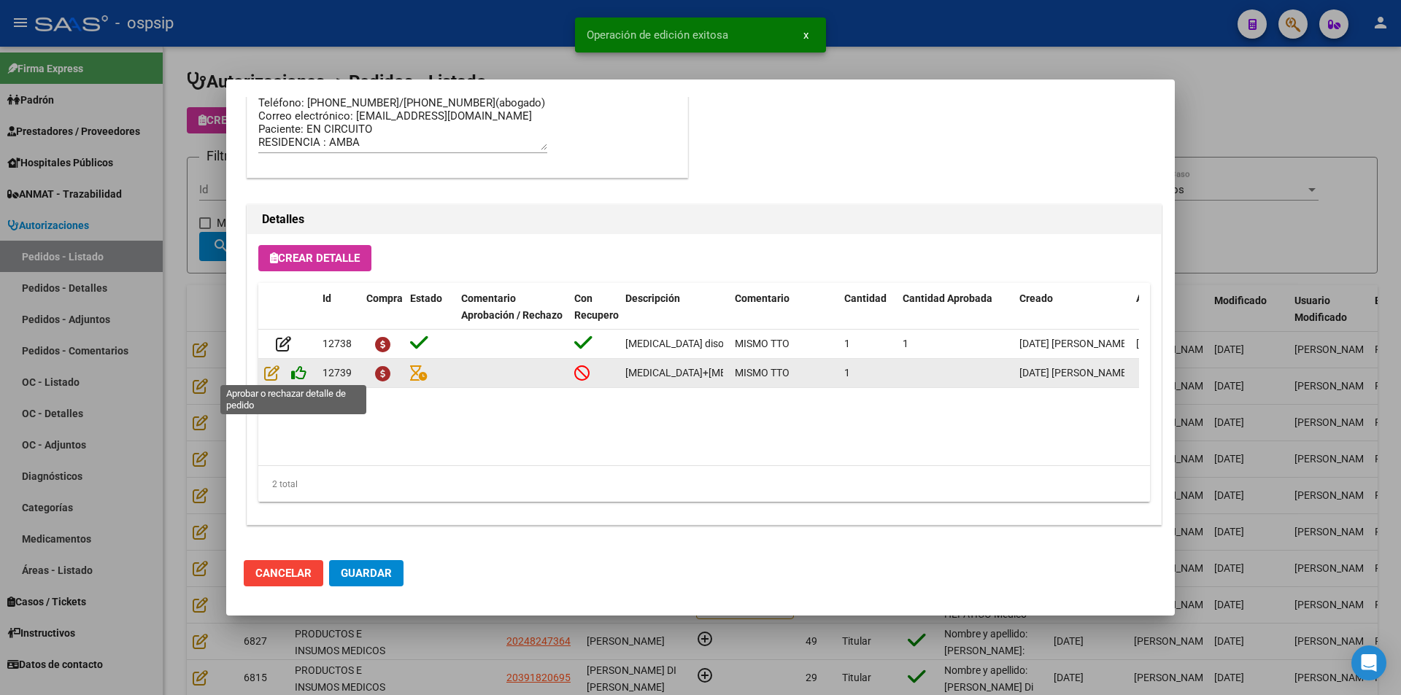
click at [301, 372] on icon at bounding box center [298, 373] width 15 height 16
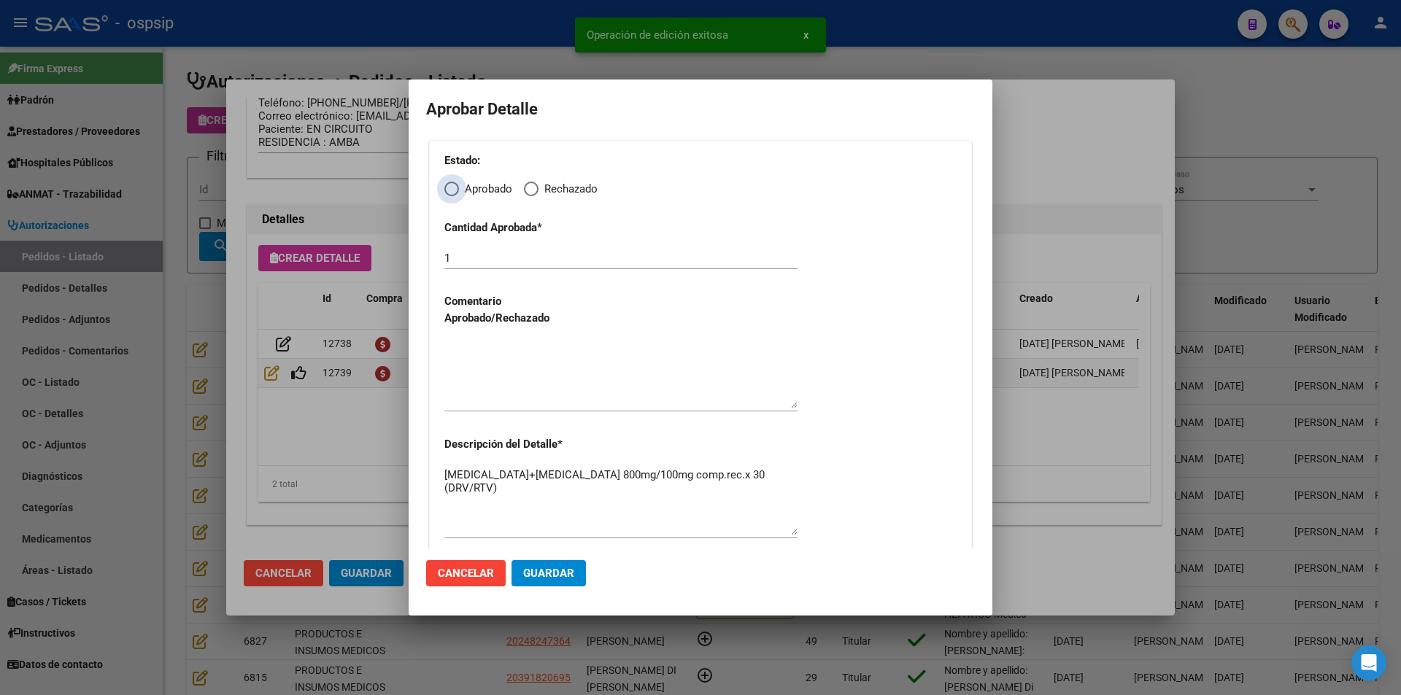
click at [452, 188] on span "Elija una opción" at bounding box center [451, 189] width 15 height 15
click at [452, 188] on input "Aprobado" at bounding box center [451, 189] width 15 height 15
radio input "true"
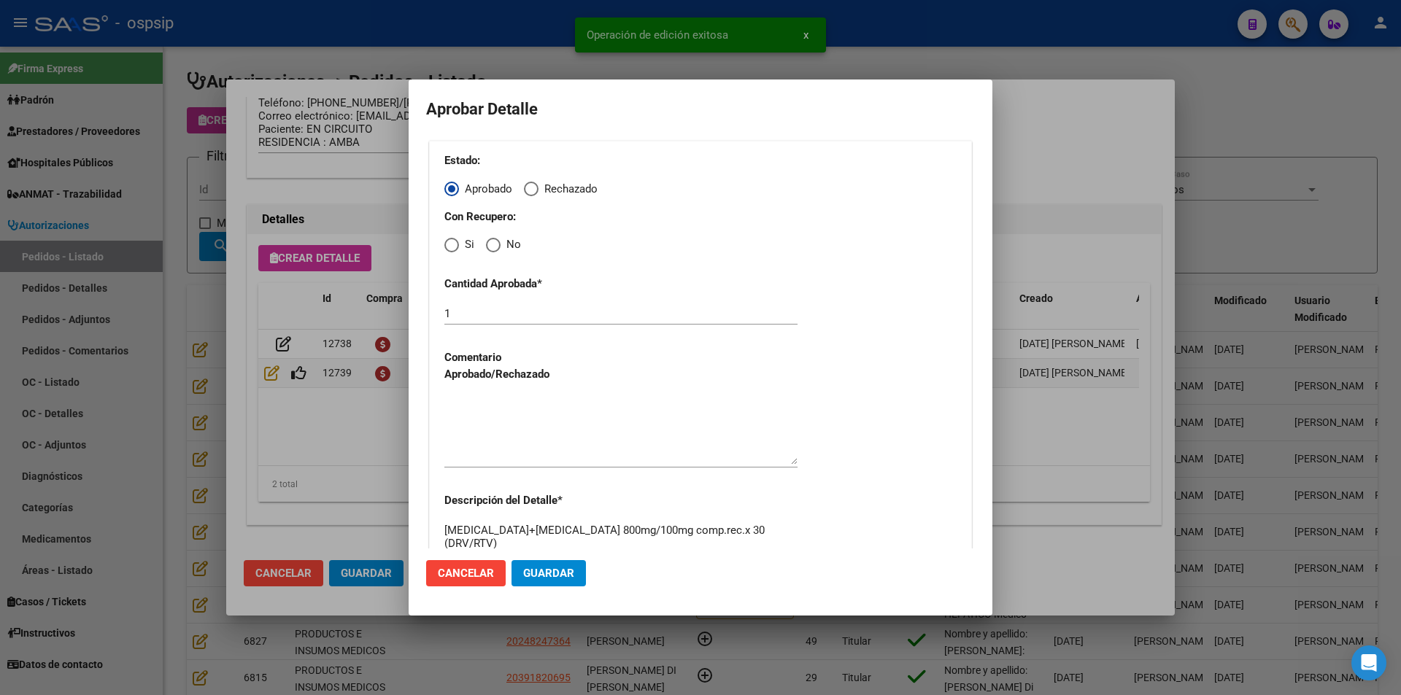
click at [444, 244] on span "Elija una opción" at bounding box center [451, 245] width 15 height 15
click at [444, 244] on input "Si" at bounding box center [451, 245] width 15 height 15
radio input "true"
click at [479, 428] on textarea at bounding box center [620, 430] width 353 height 69
click at [530, 571] on span "Guardar" at bounding box center [548, 573] width 51 height 13
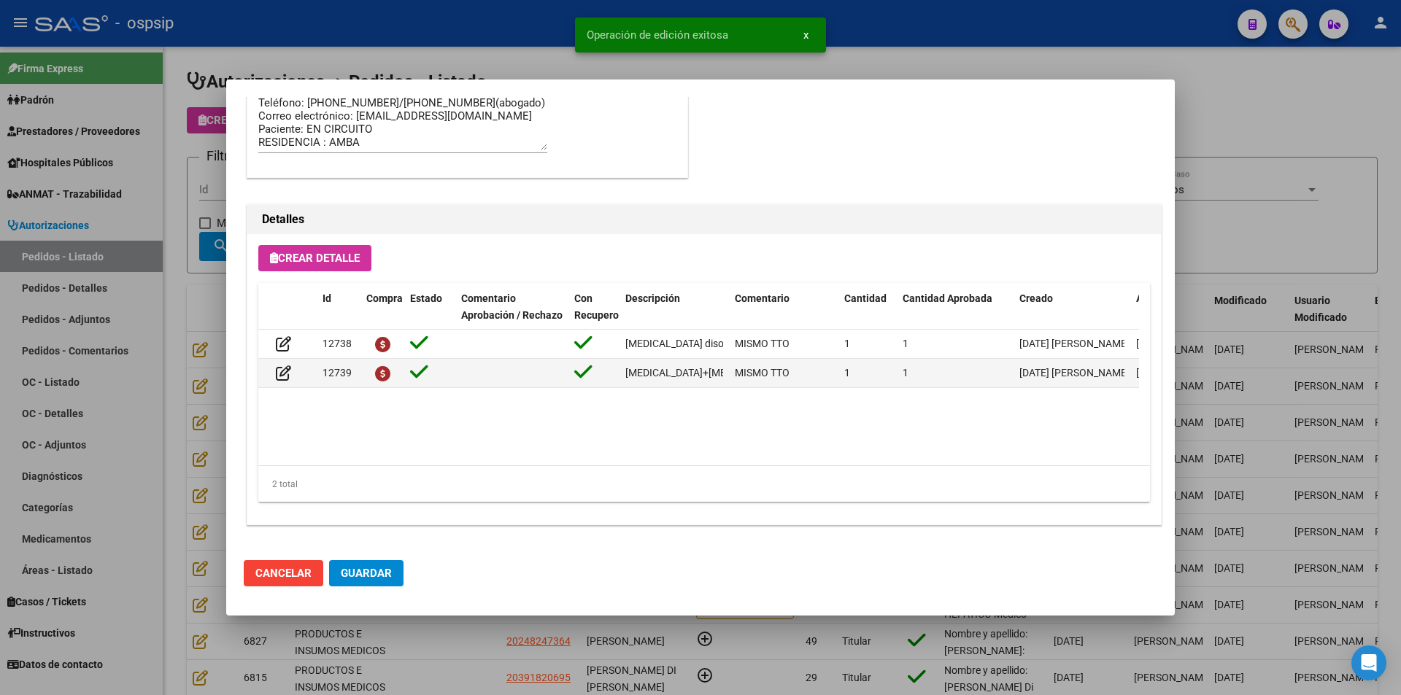
click at [350, 576] on span "Guardar" at bounding box center [366, 573] width 51 height 13
click at [404, 645] on div at bounding box center [700, 347] width 1401 height 695
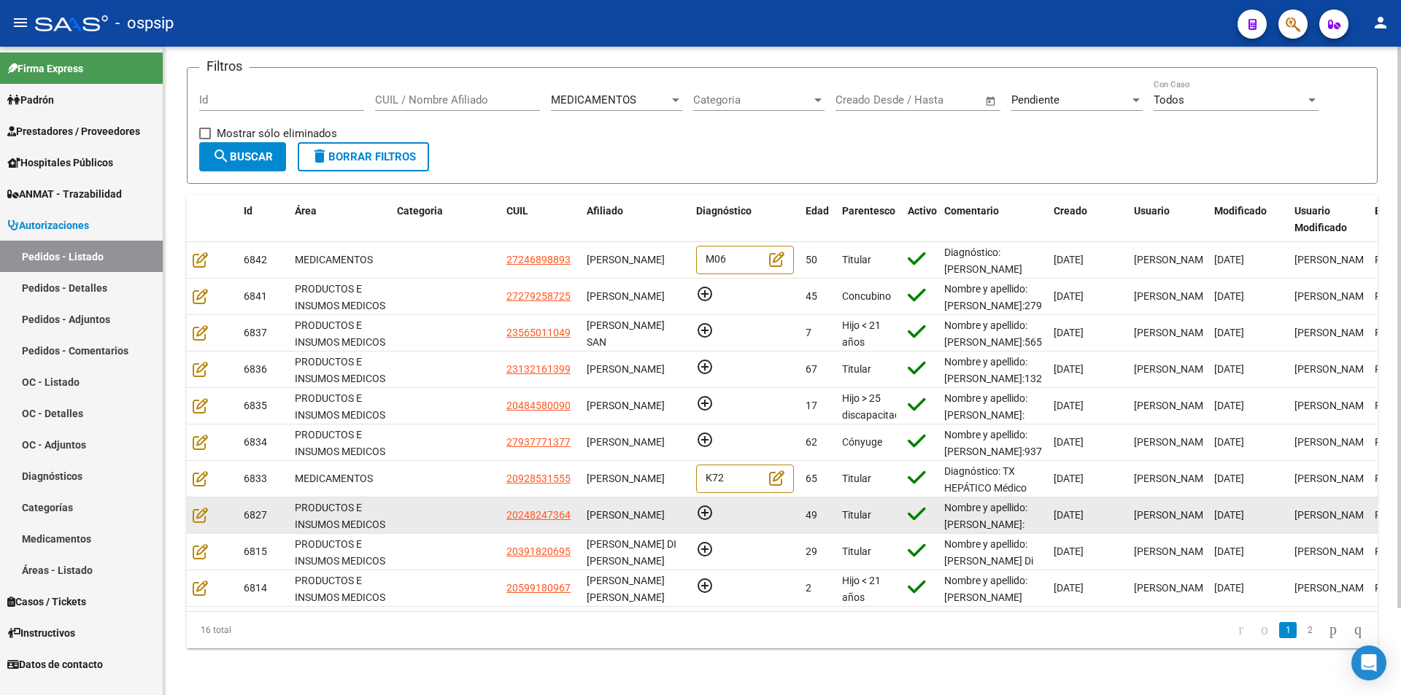
scroll to position [101, 0]
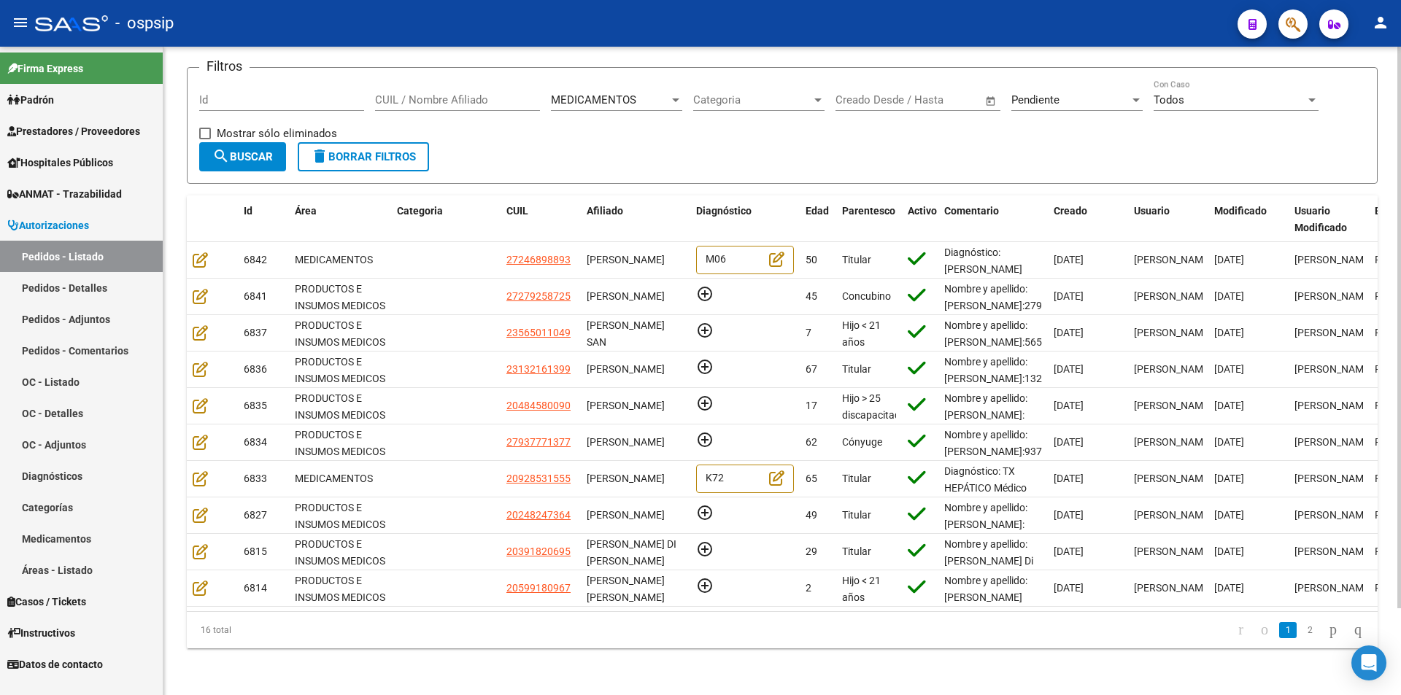
click at [1301, 630] on link "2" at bounding box center [1310, 630] width 18 height 16
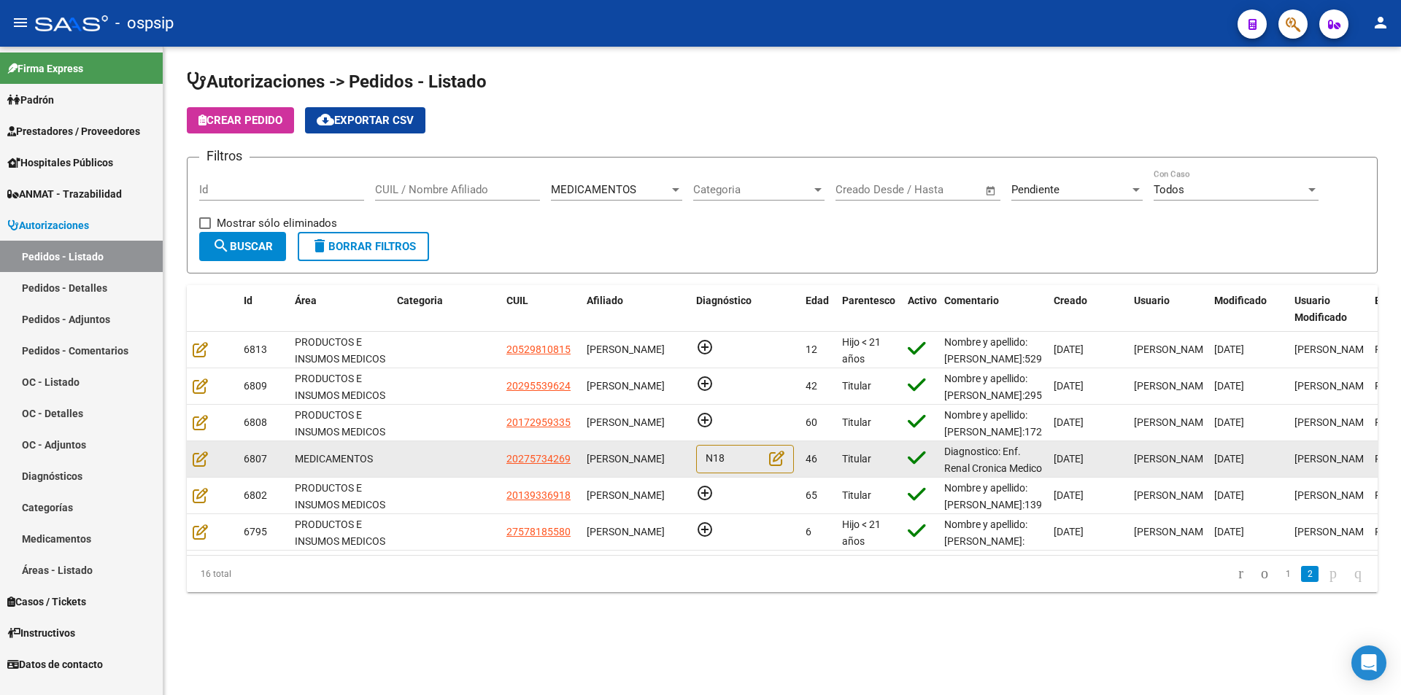
scroll to position [0, 0]
